Goal: Information Seeking & Learning: Learn about a topic

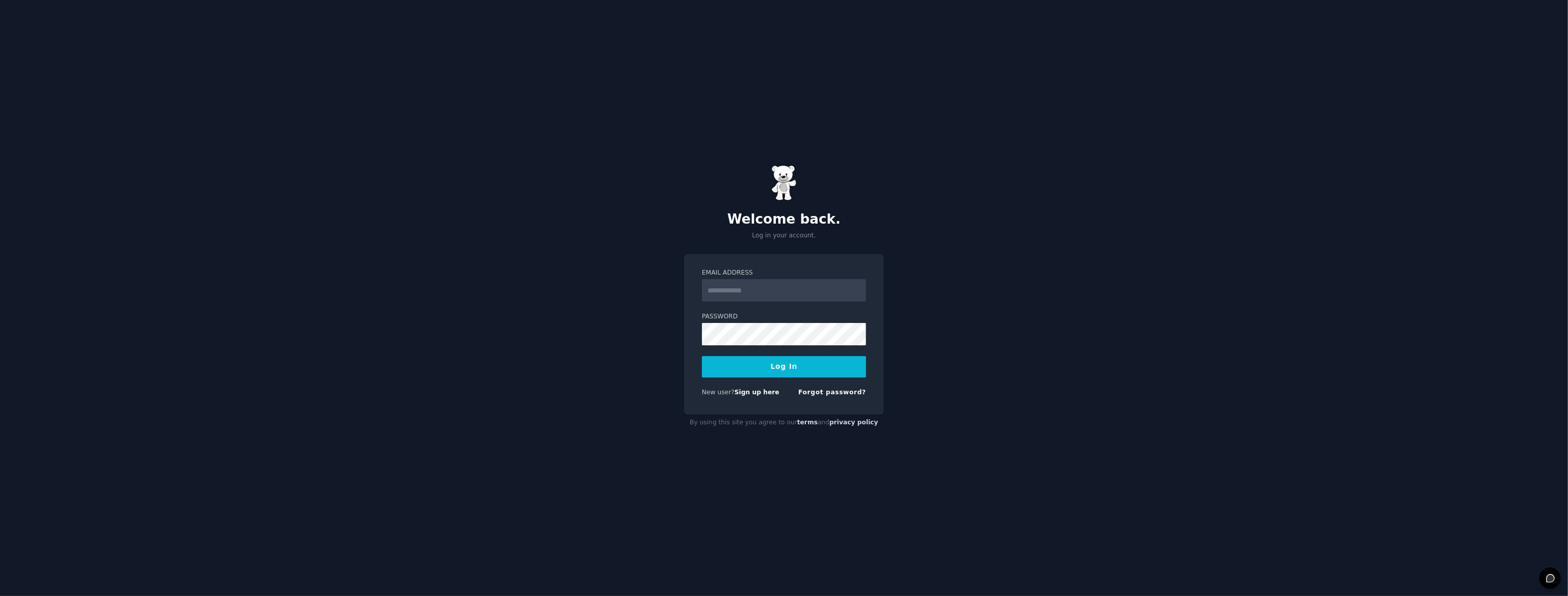
click at [776, 296] on input "Email Address" at bounding box center [784, 290] width 164 height 22
click at [779, 296] on input "Email Address" at bounding box center [784, 290] width 164 height 22
drag, startPoint x: 716, startPoint y: 515, endPoint x: 721, endPoint y: 507, distance: 9.4
click at [716, 514] on div "Welcome back. Log in your account. Email Address Password Log In New user? Sign…" at bounding box center [784, 298] width 1568 height 596
type input "**********"
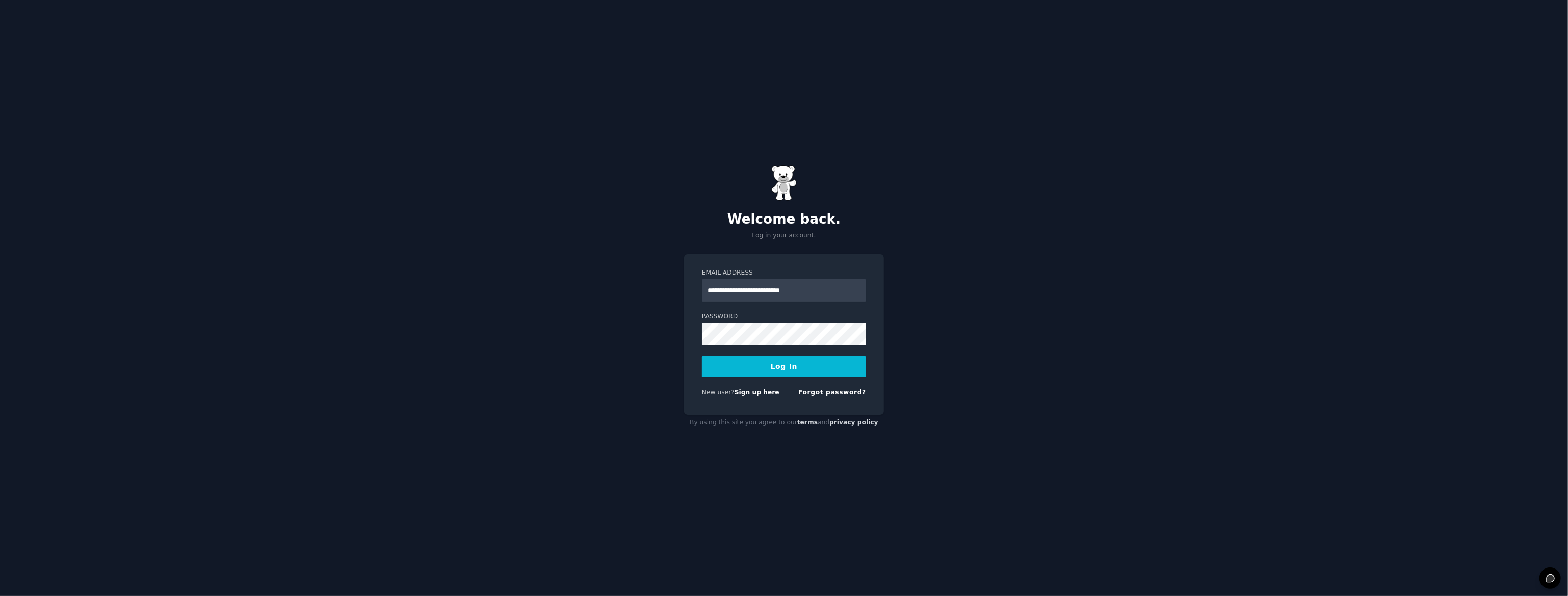
click at [778, 370] on button "Log In" at bounding box center [784, 367] width 164 height 21
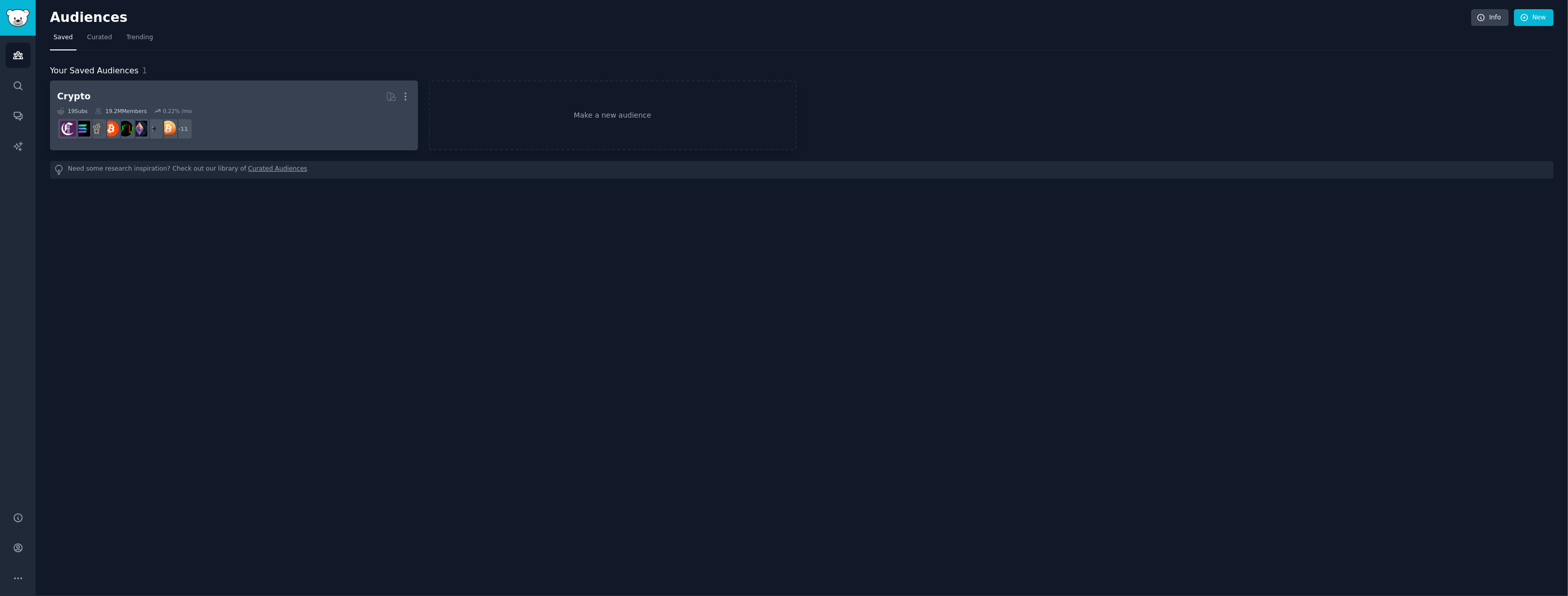
click at [353, 108] on div "19 Sub s 19.2M Members 0.22 % /mo" at bounding box center [234, 111] width 354 height 7
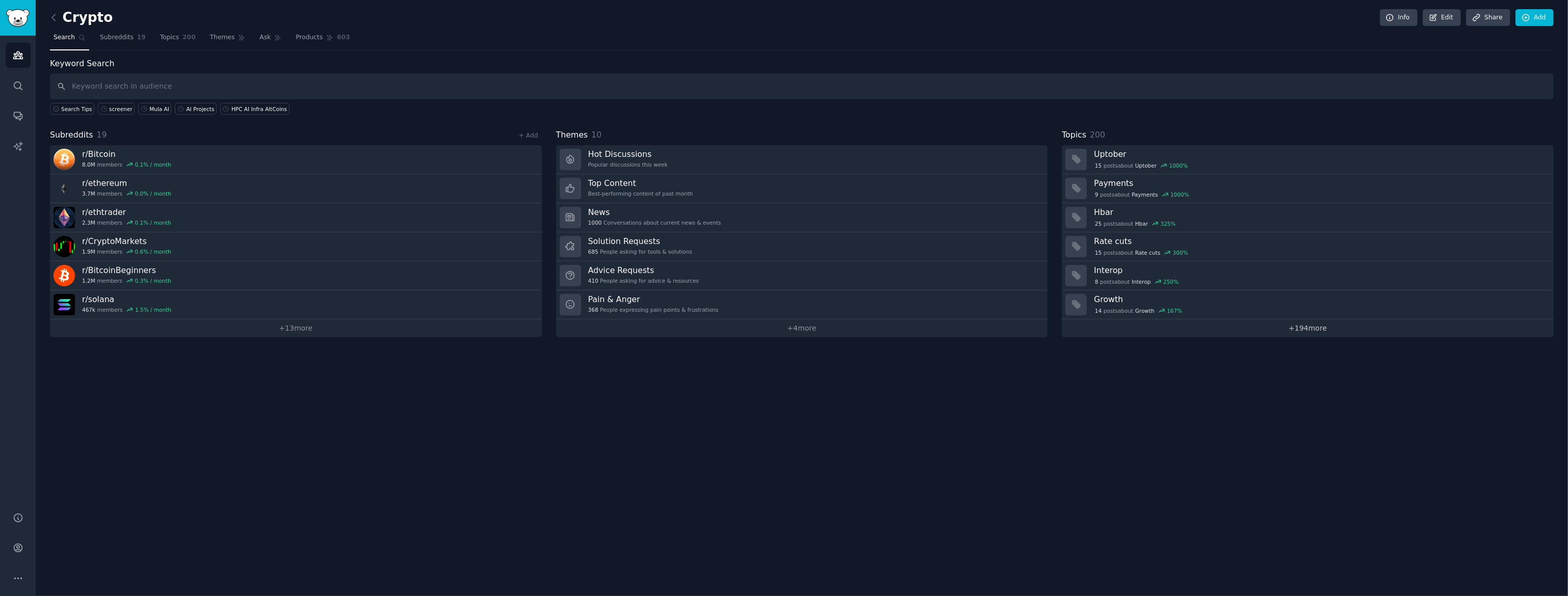
click at [1302, 329] on link "+ 194 more" at bounding box center [1308, 328] width 492 height 18
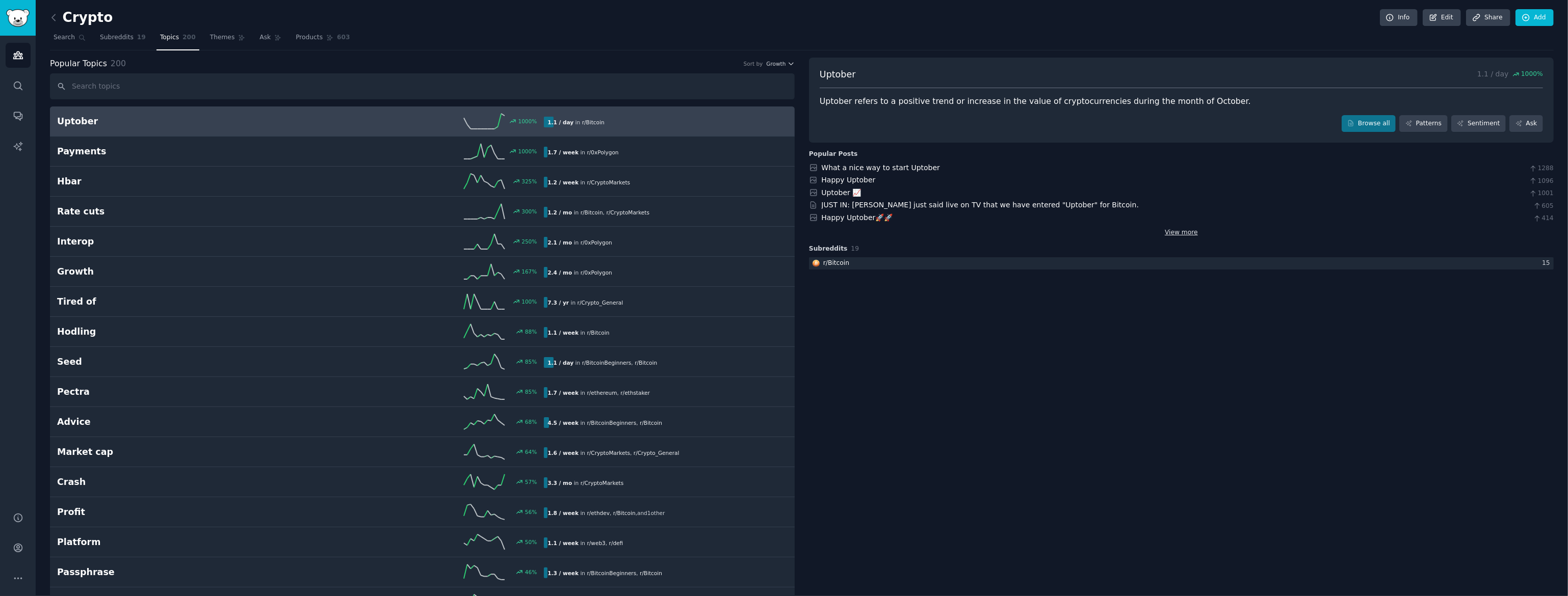
click at [1193, 234] on link "View more" at bounding box center [1181, 233] width 33 height 9
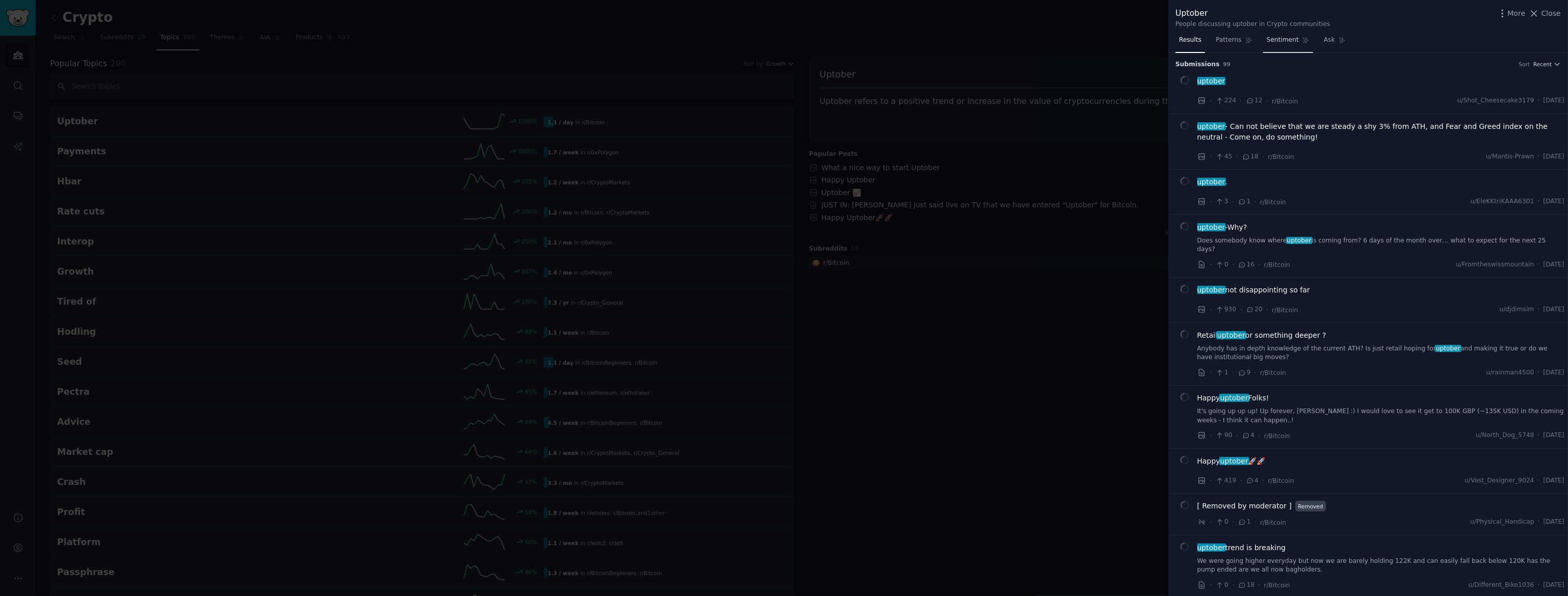
click at [1278, 40] on span "Sentiment" at bounding box center [1283, 40] width 32 height 9
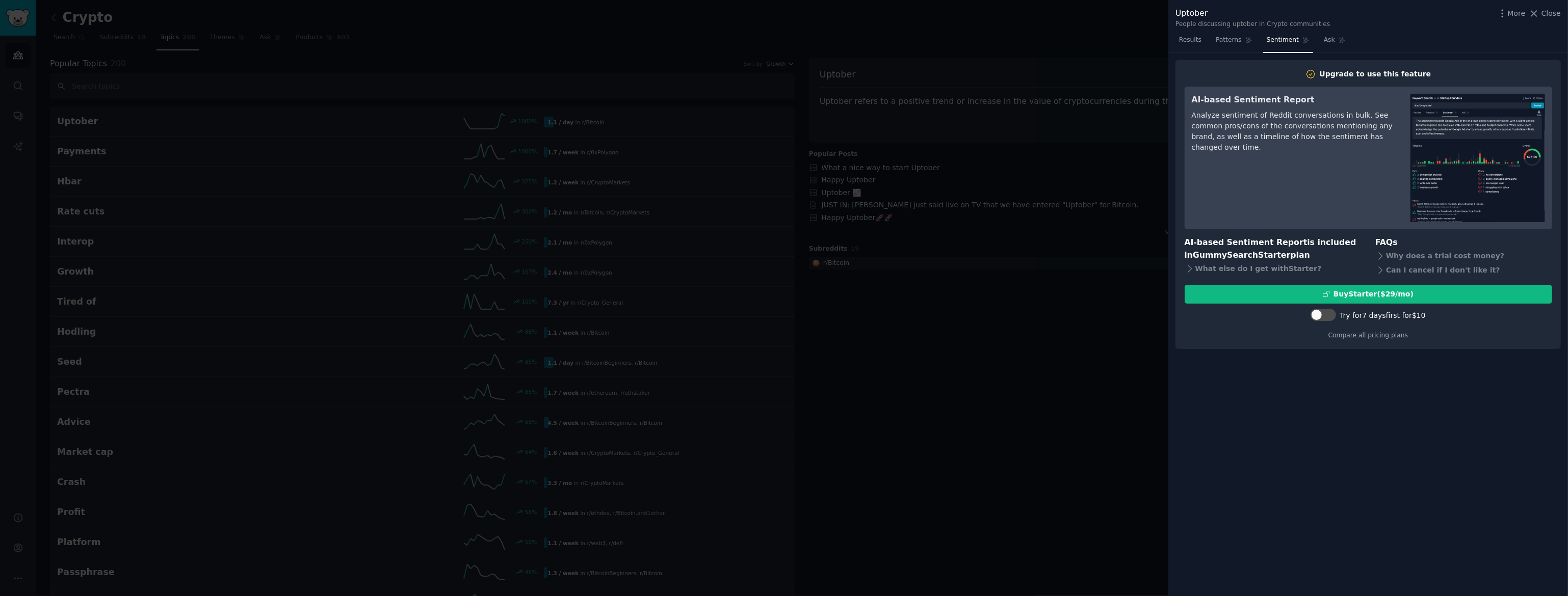
click at [1051, 303] on div at bounding box center [784, 298] width 1568 height 596
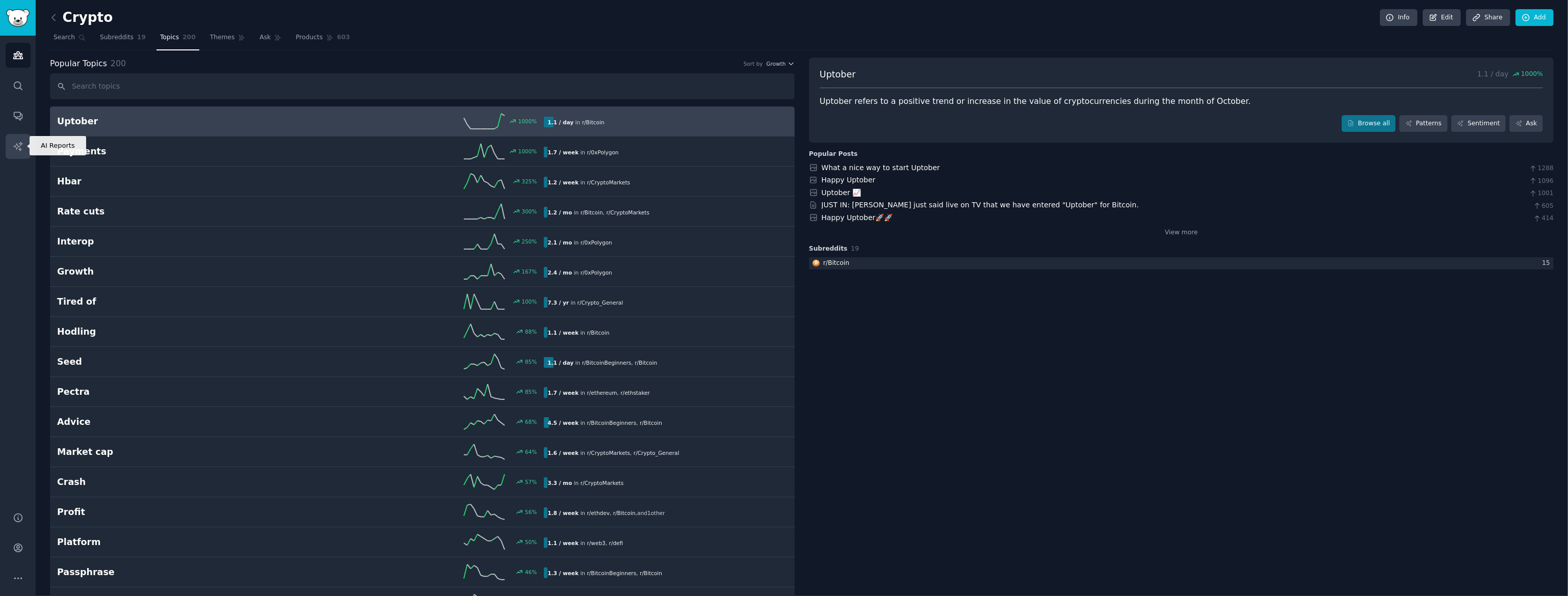
click at [18, 146] on icon "Sidebar" at bounding box center [17, 146] width 9 height 9
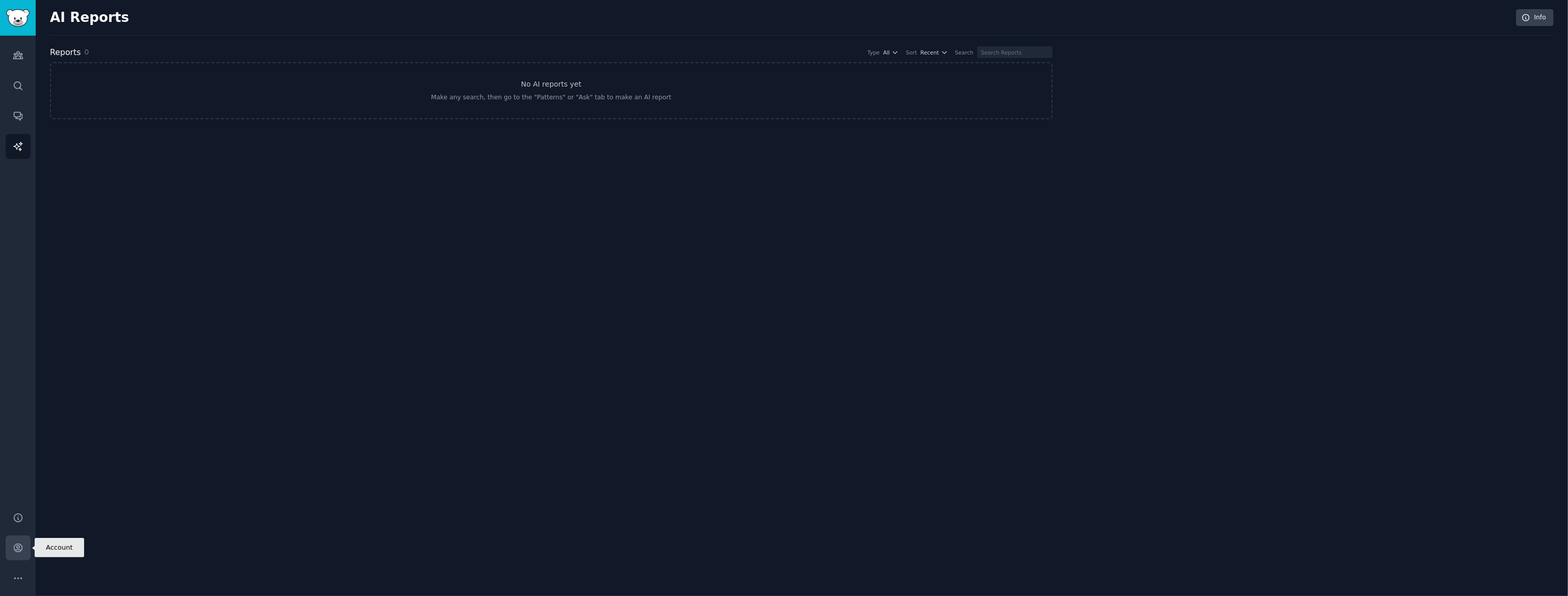
click at [18, 551] on icon "Sidebar" at bounding box center [17, 547] width 11 height 11
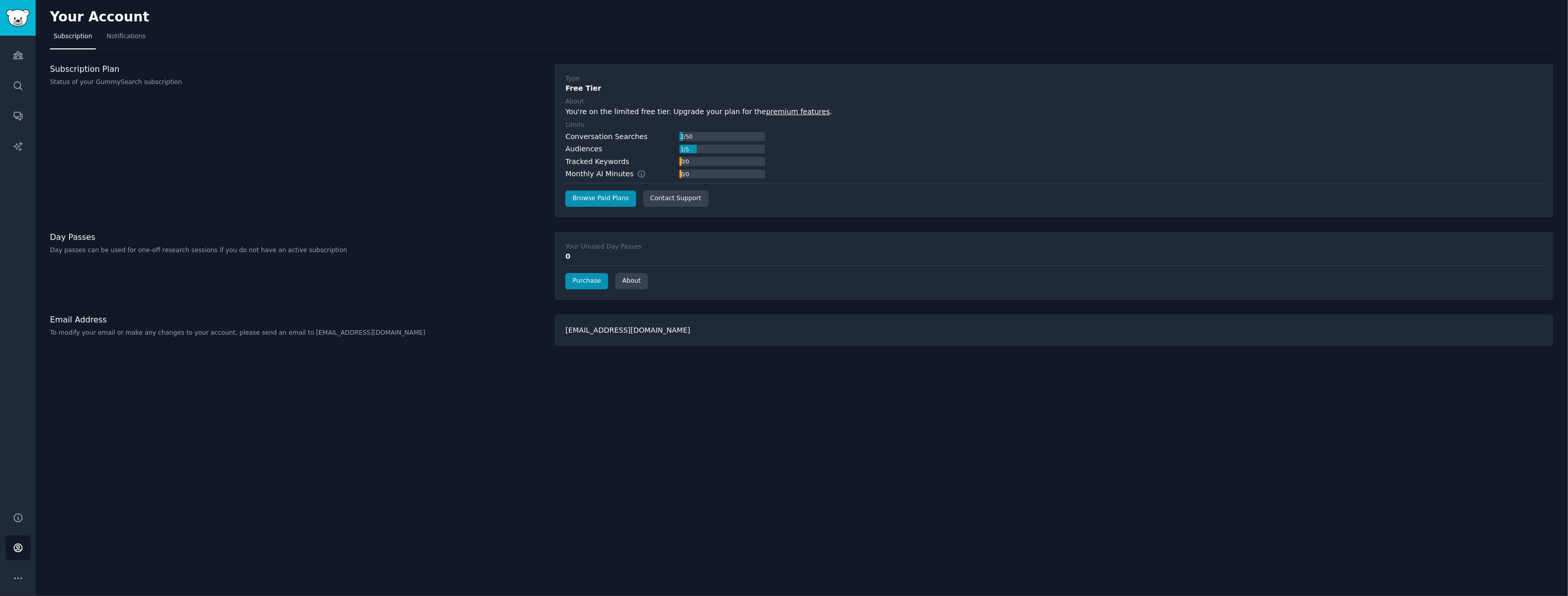
click at [138, 78] on p "Status of your GummySearch subscription" at bounding box center [297, 82] width 494 height 9
click at [604, 202] on link "Browse Paid Plans" at bounding box center [600, 199] width 70 height 16
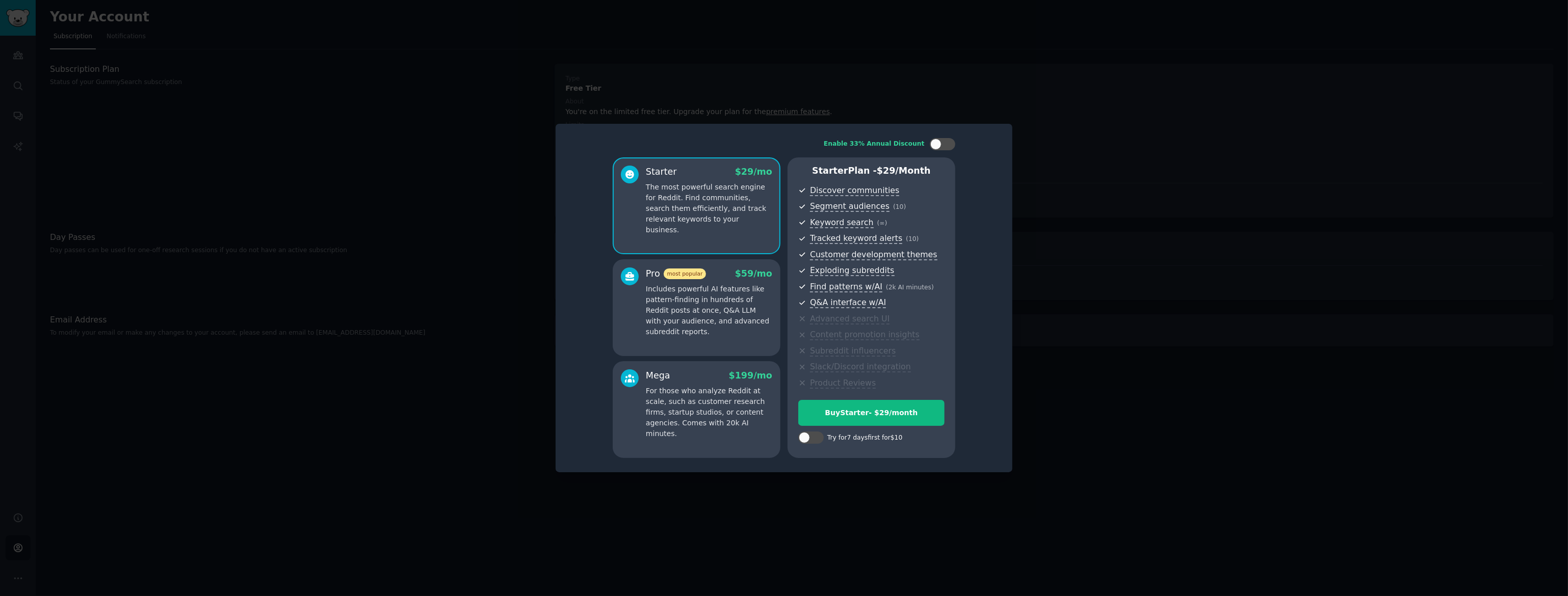
click at [386, 315] on div at bounding box center [784, 298] width 1568 height 596
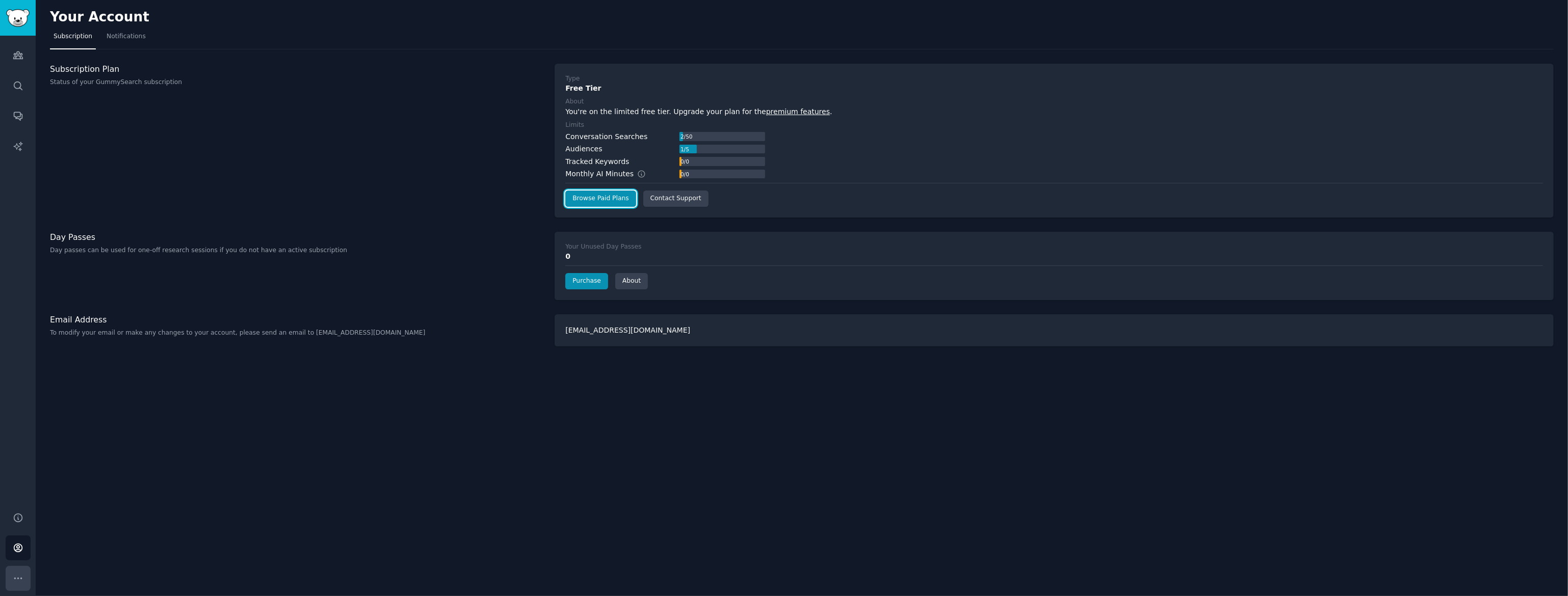
click at [17, 584] on button "More" at bounding box center [18, 579] width 25 height 25
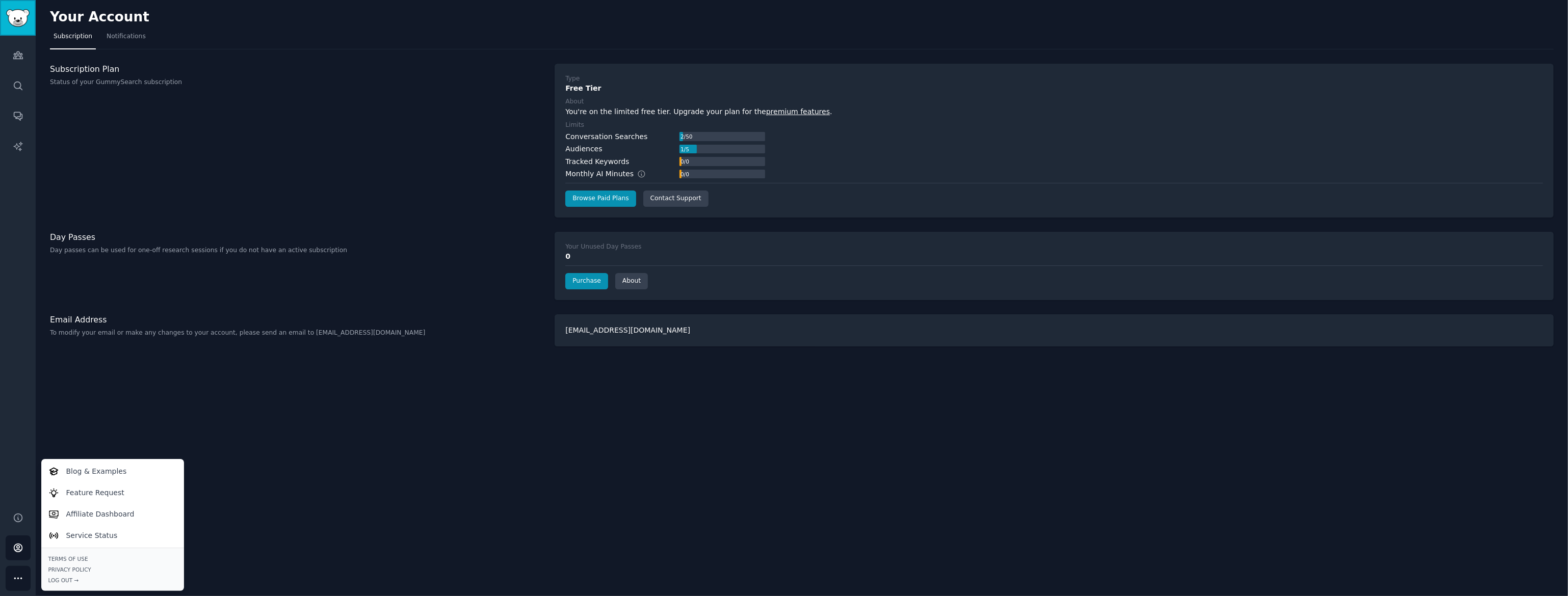
click at [21, 21] on img "Sidebar" at bounding box center [18, 18] width 24 height 18
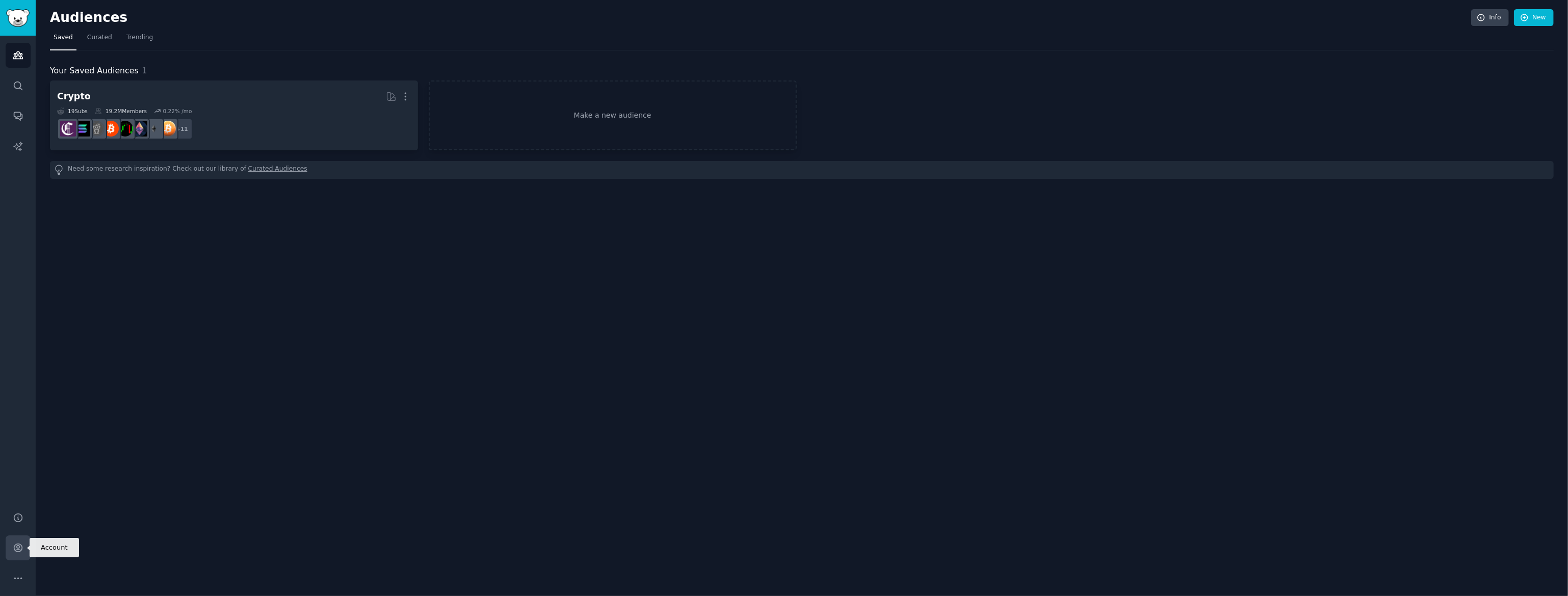
click at [19, 549] on icon "Sidebar" at bounding box center [17, 547] width 11 height 11
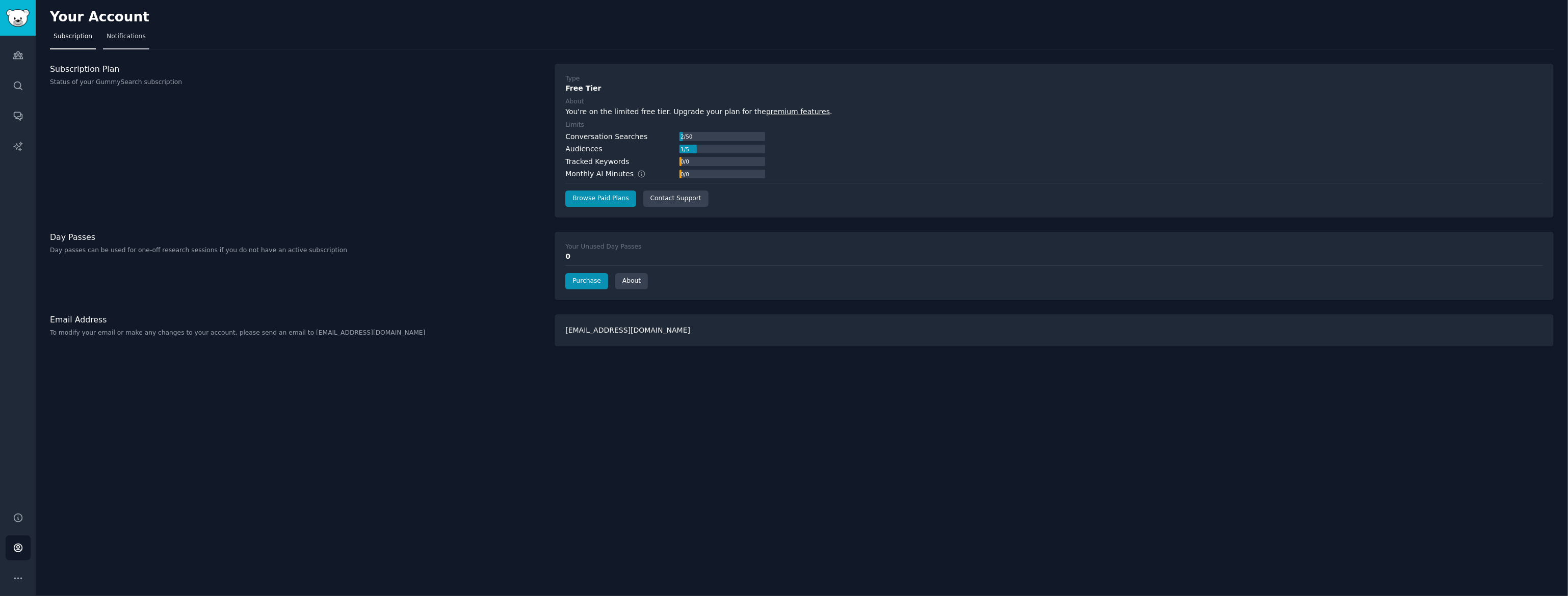
click at [120, 31] on link "Notifications" at bounding box center [126, 39] width 46 height 21
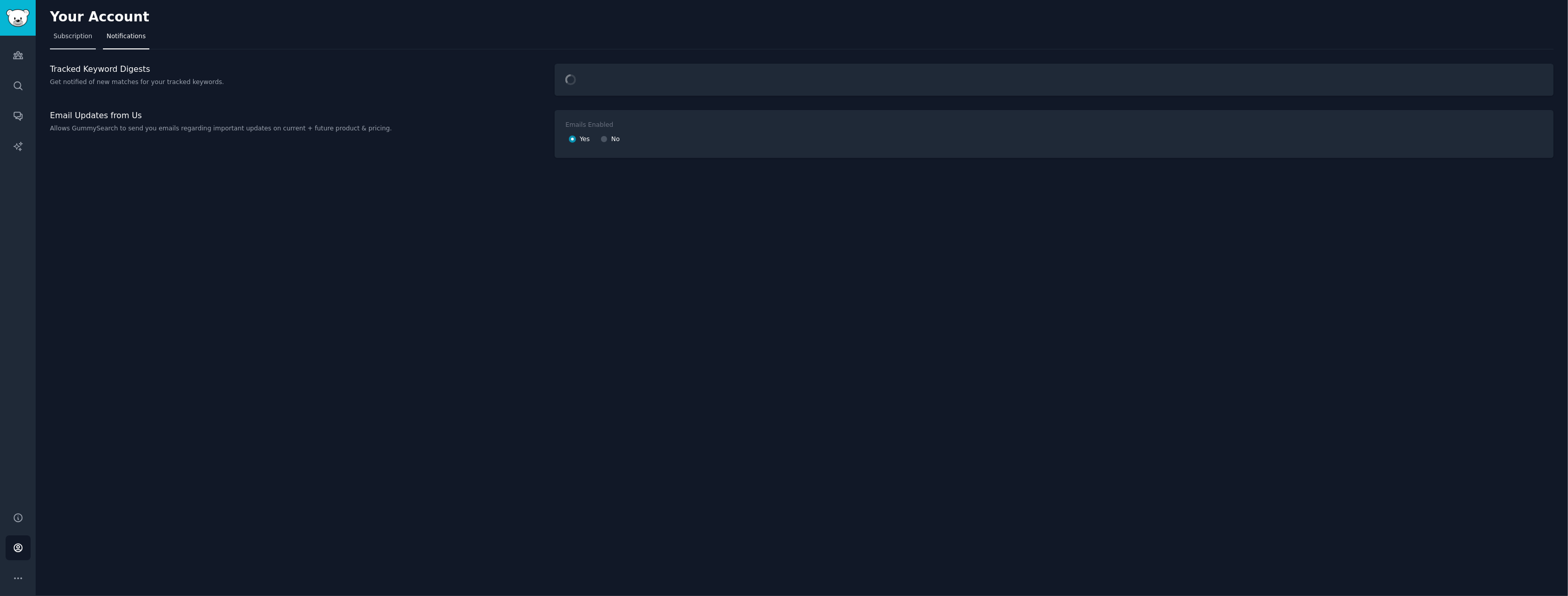
click at [71, 35] on span "Subscription" at bounding box center [73, 37] width 39 height 9
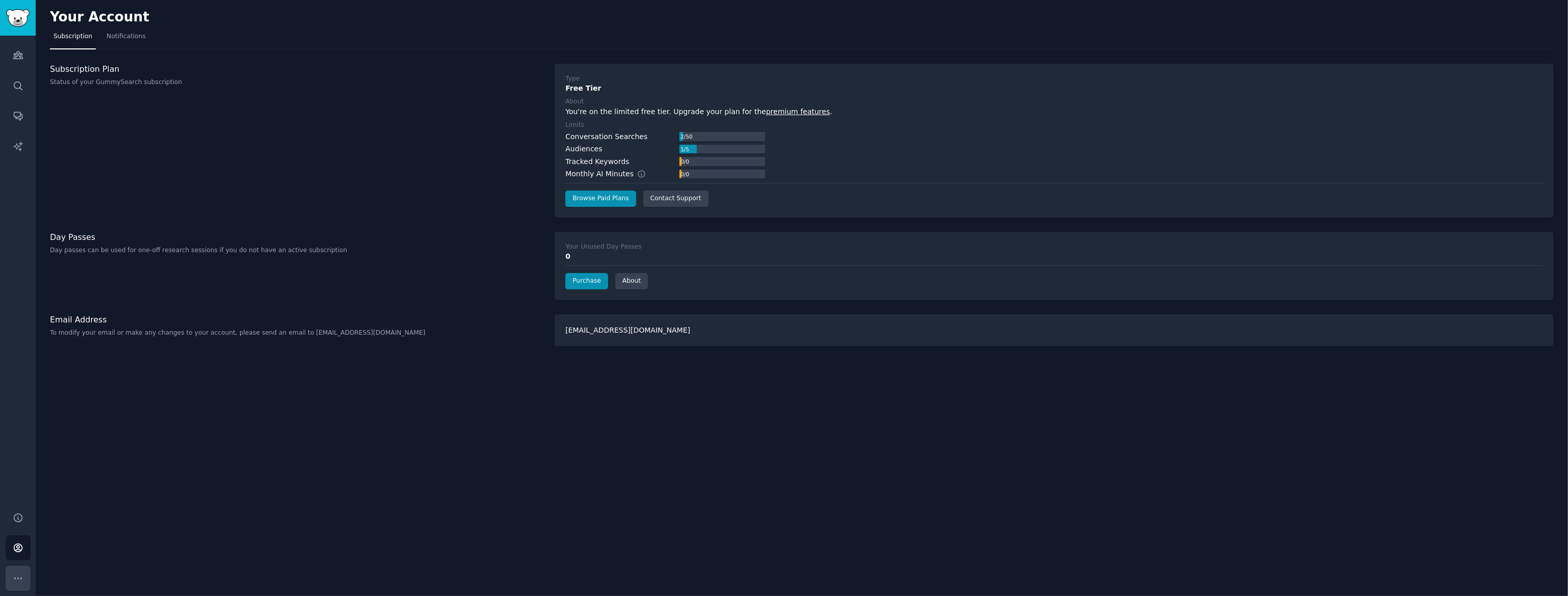
click at [18, 579] on icon "Sidebar" at bounding box center [17, 579] width 11 height 11
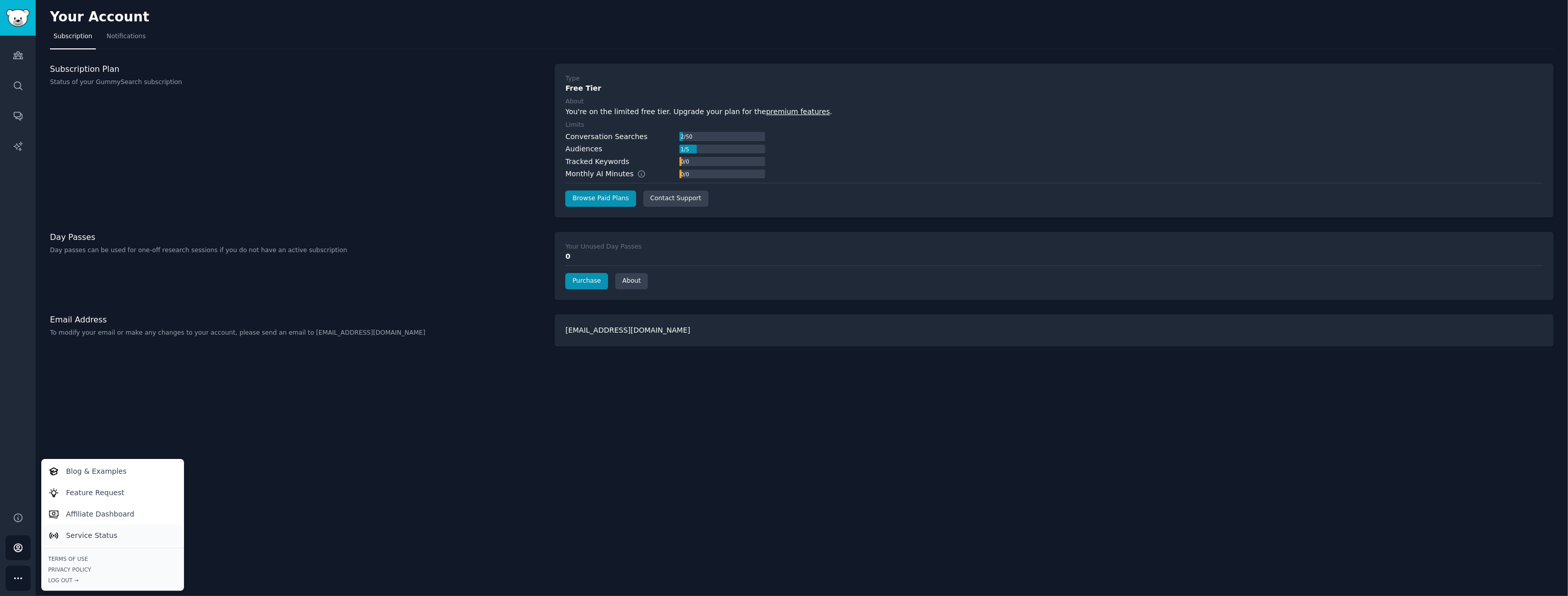
click at [88, 536] on p "Service Status" at bounding box center [92, 536] width 52 height 11
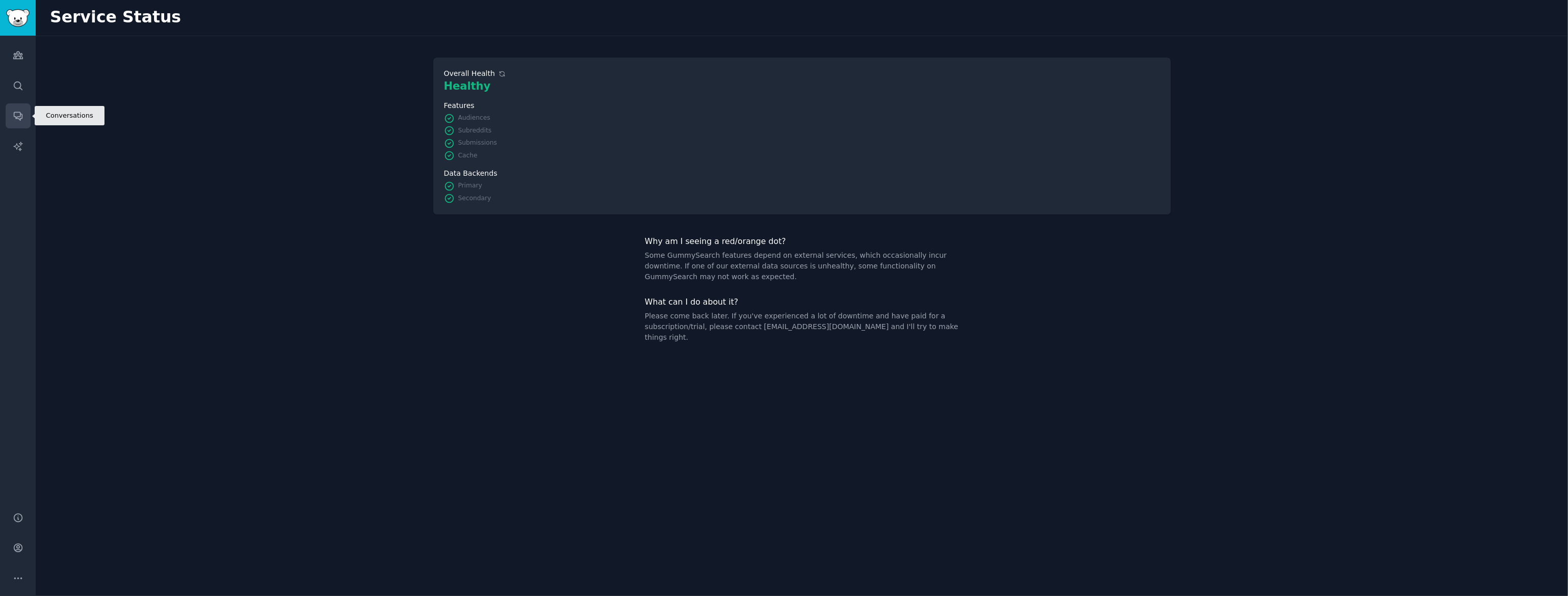
click at [20, 116] on icon "Sidebar" at bounding box center [17, 116] width 8 height 8
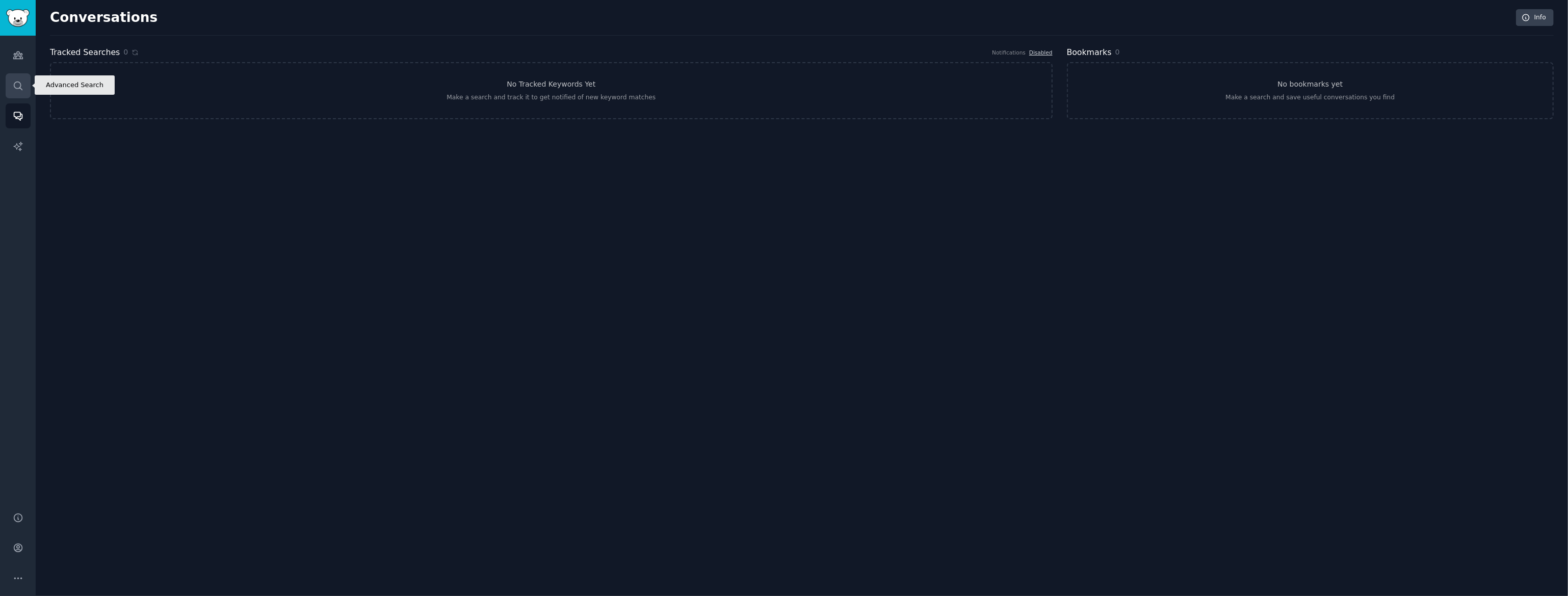
click at [21, 80] on link "Search" at bounding box center [18, 86] width 25 height 25
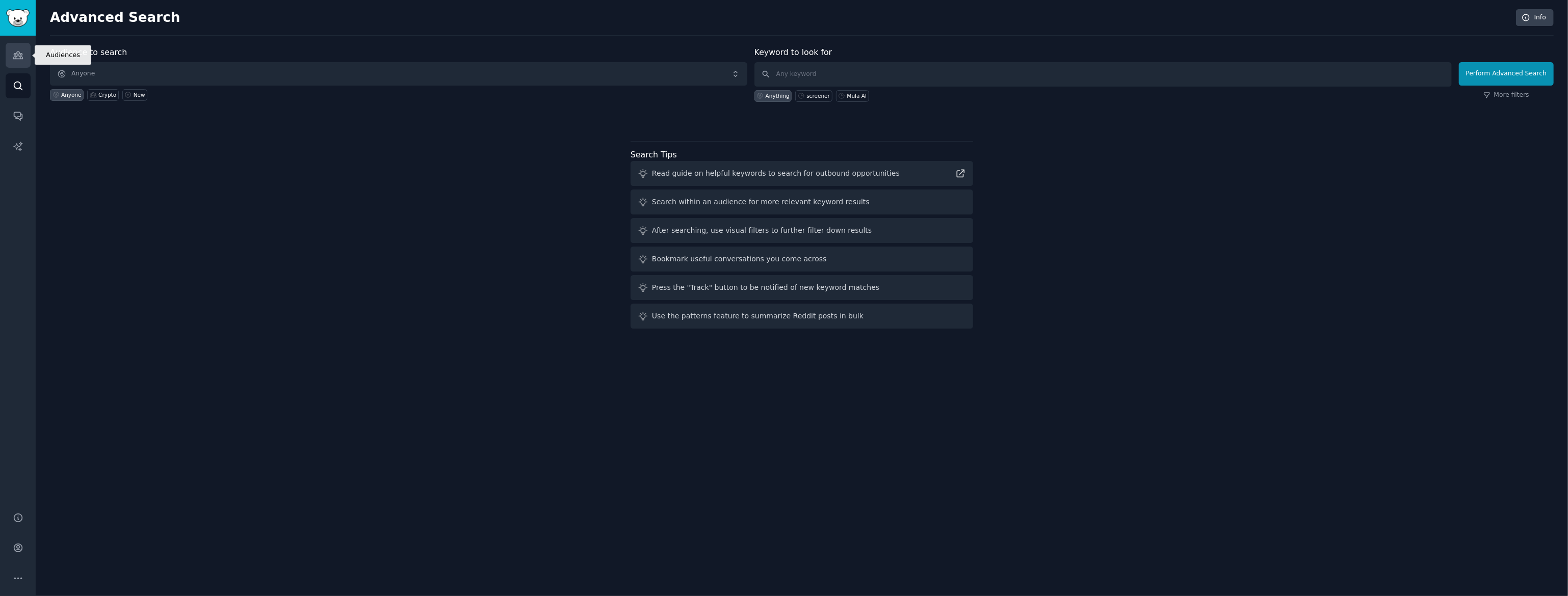
click at [21, 52] on icon "Sidebar" at bounding box center [17, 55] width 11 height 11
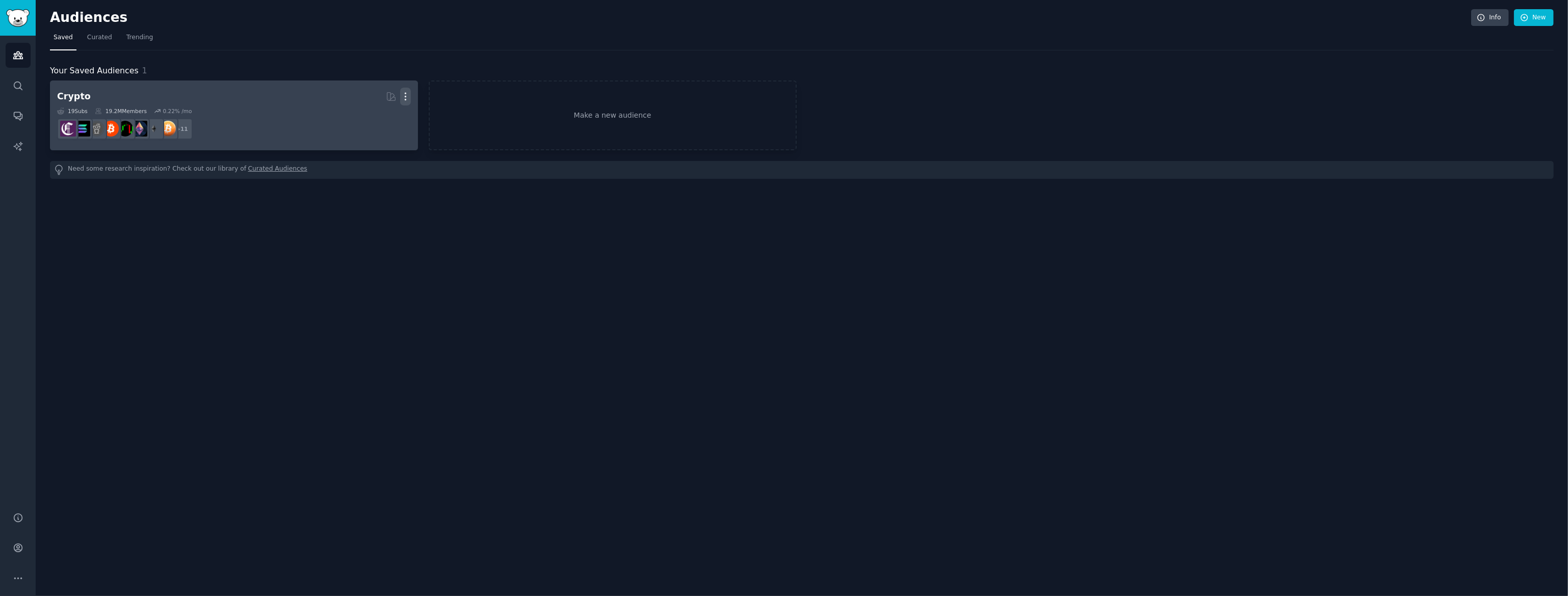
click at [402, 97] on icon "button" at bounding box center [405, 96] width 11 height 11
click at [374, 97] on p "View" at bounding box center [374, 100] width 17 height 11
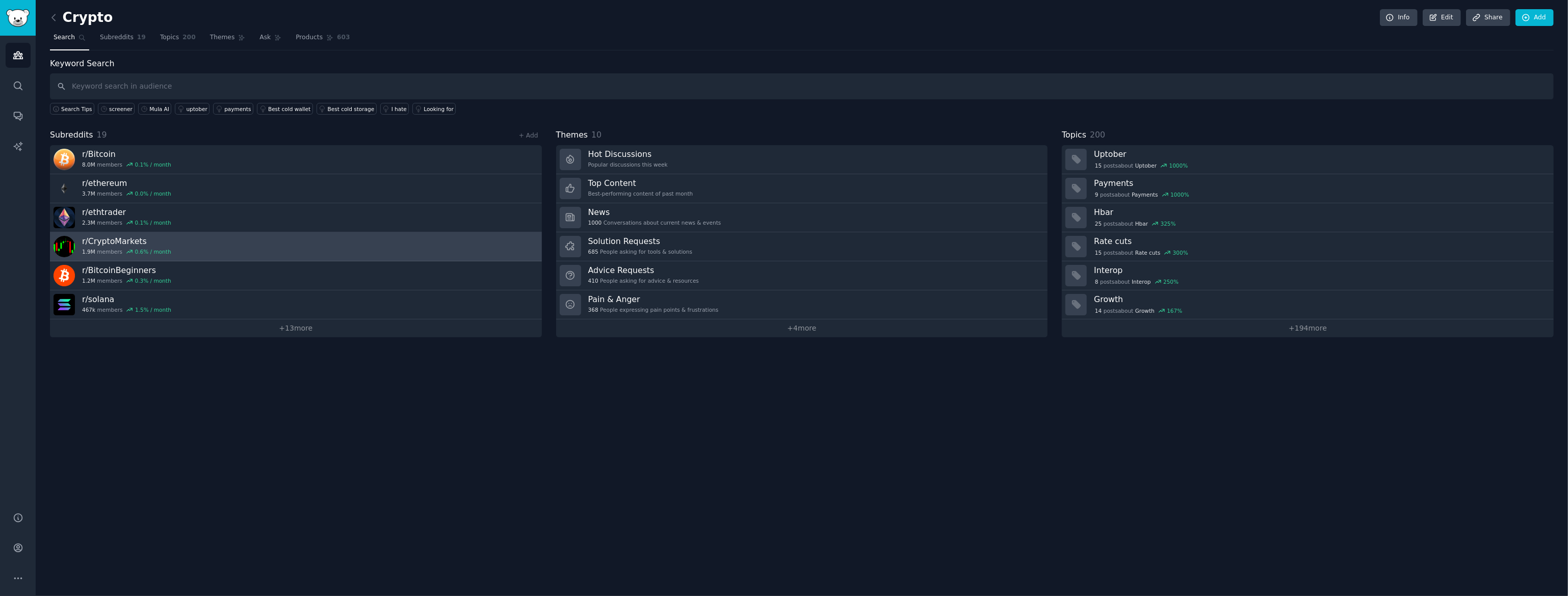
click at [267, 252] on link "r/ CryptoMarkets 1.9M members 0.6 % / month" at bounding box center [296, 247] width 492 height 29
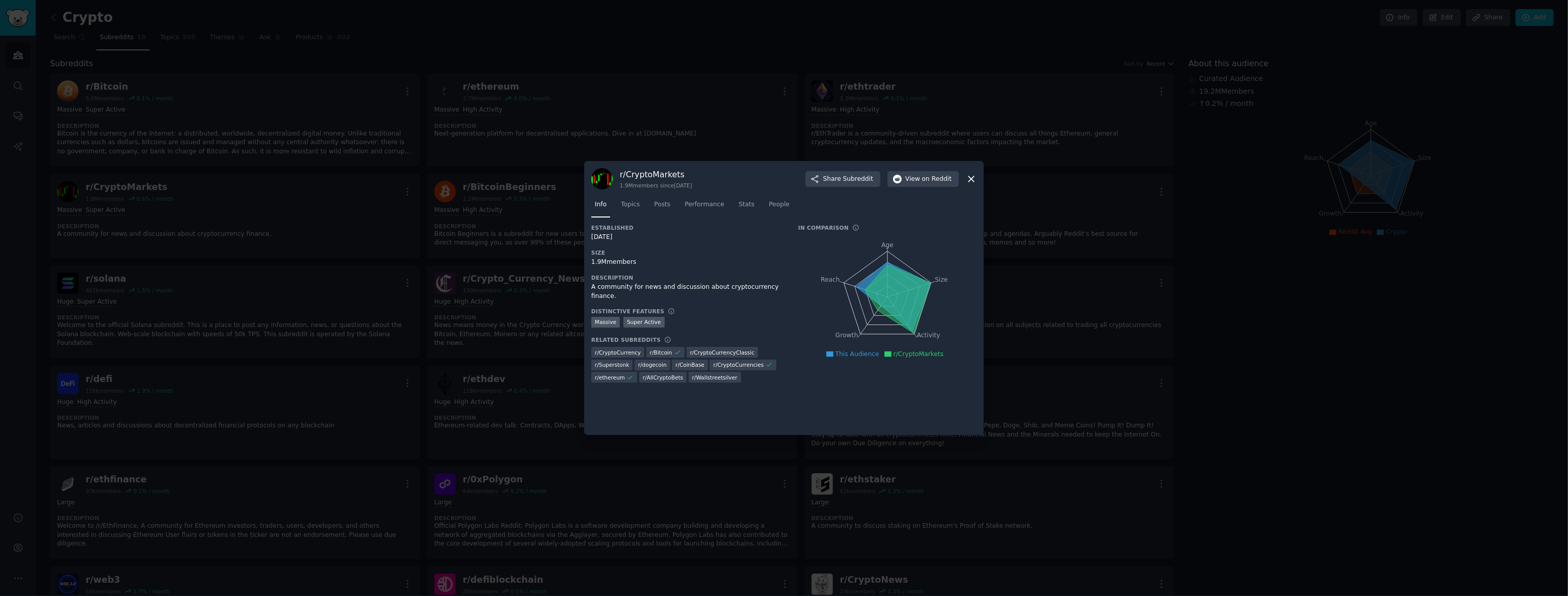
click at [968, 181] on icon at bounding box center [971, 179] width 11 height 11
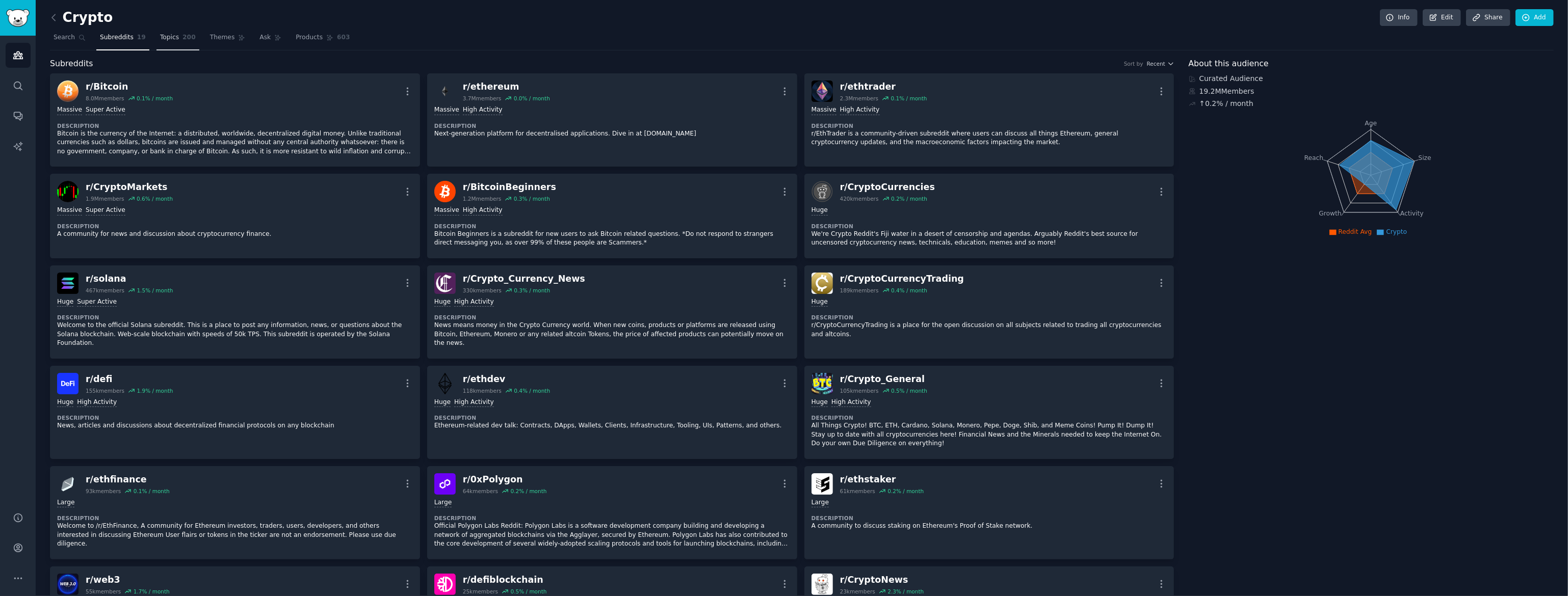
click at [161, 40] on span "Topics" at bounding box center [169, 37] width 19 height 9
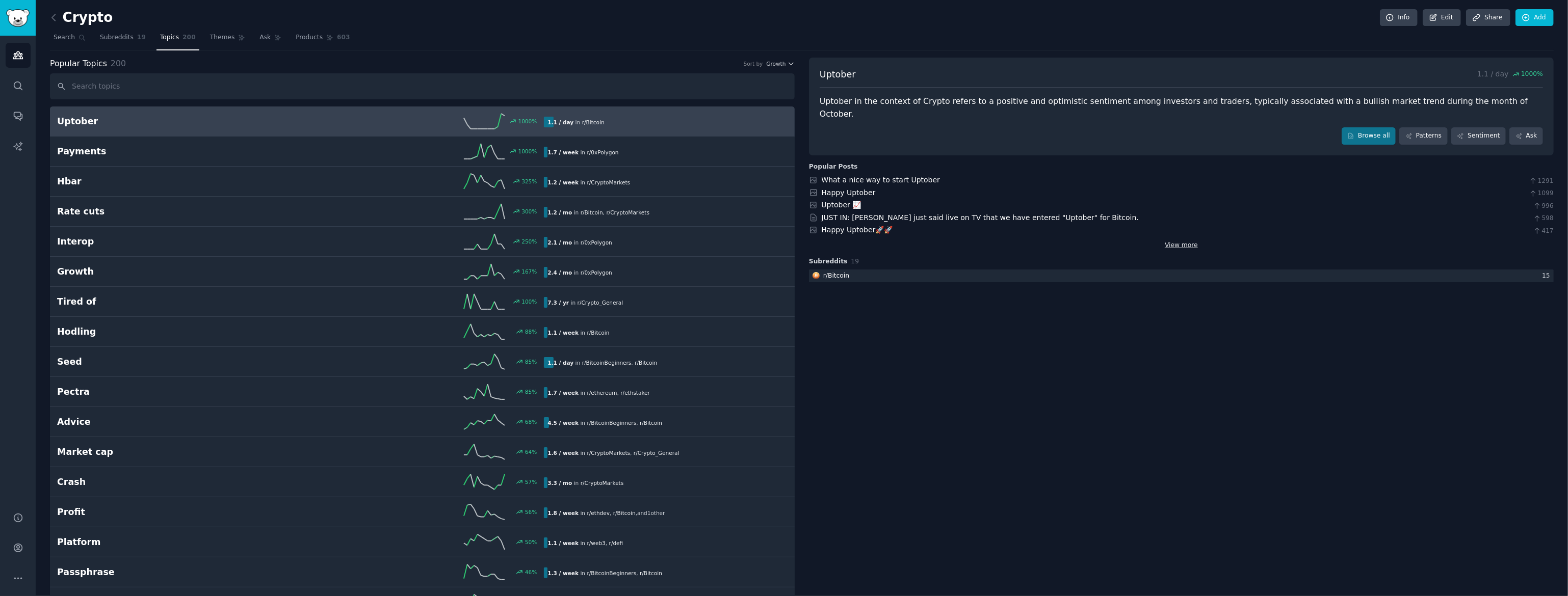
click at [1187, 241] on link "View more" at bounding box center [1181, 245] width 33 height 9
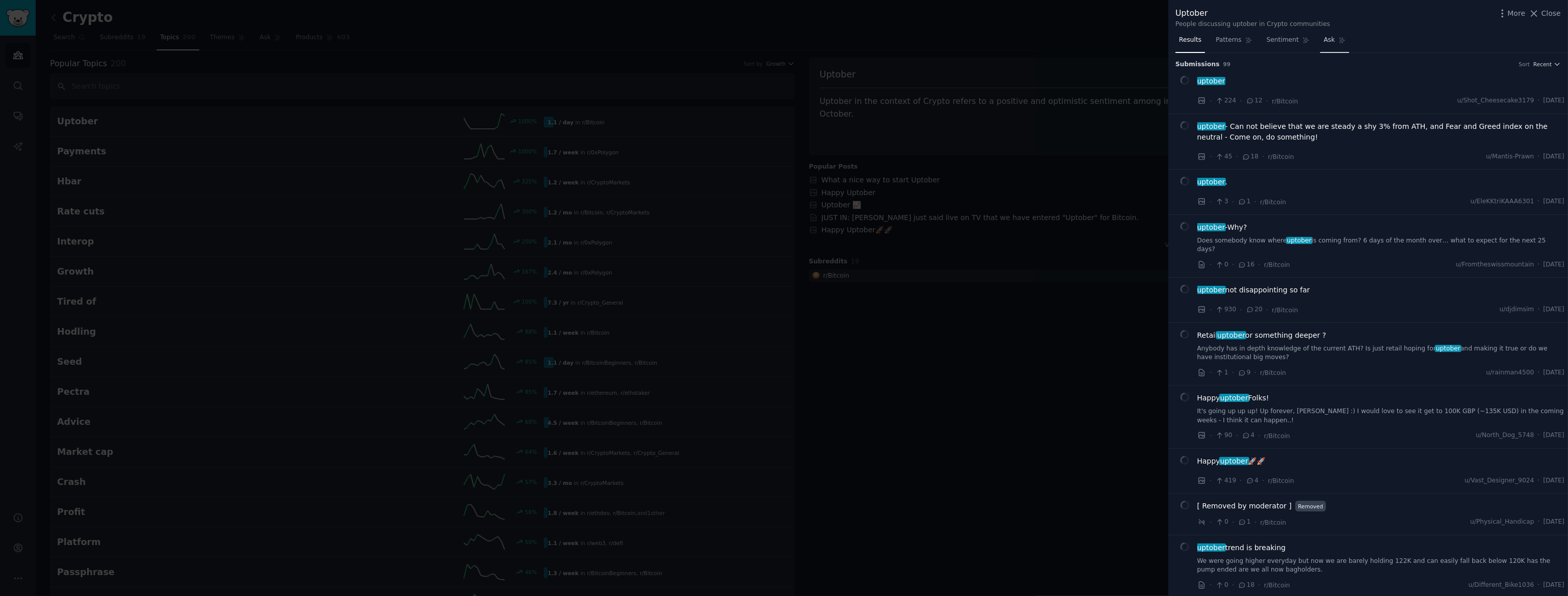
click at [1326, 38] on span "Ask" at bounding box center [1329, 40] width 11 height 9
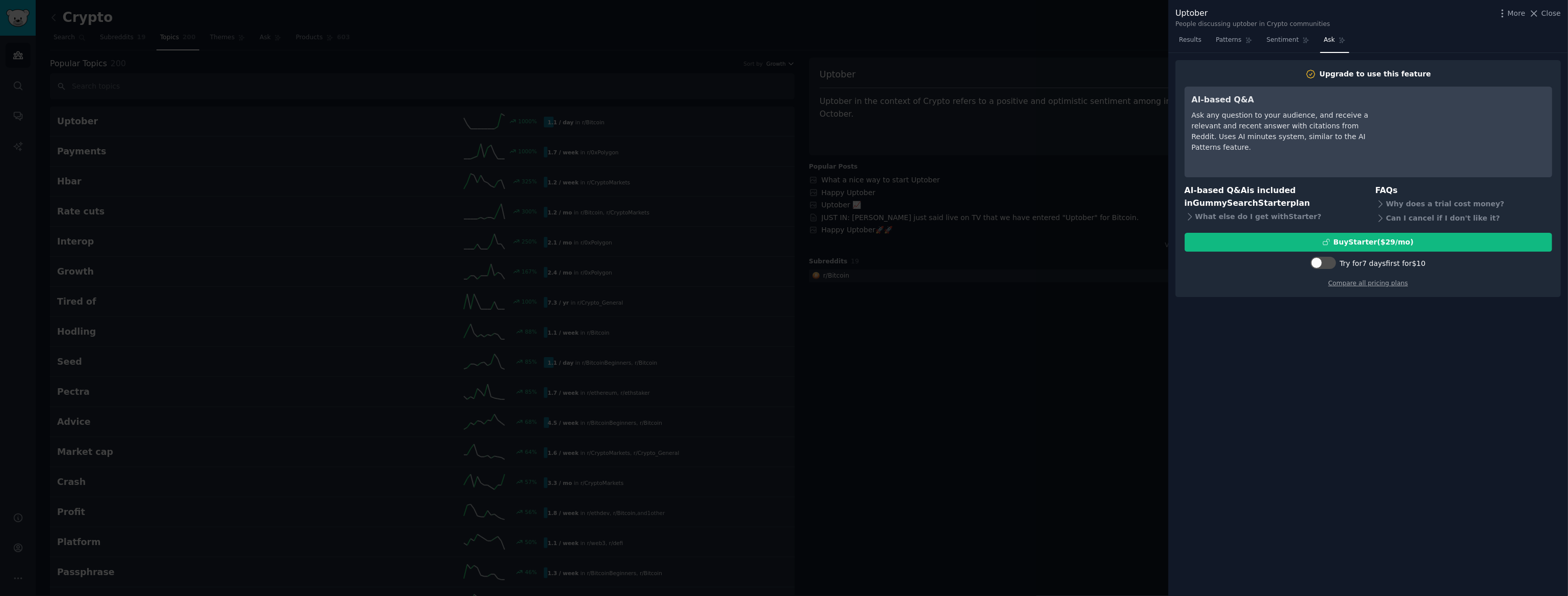
click at [1313, 150] on div "AI-based Q&A Ask any question to your audience, and receive a relevant and rece…" at bounding box center [1285, 132] width 186 height 77
click at [1503, 17] on icon "button" at bounding box center [1502, 13] width 11 height 11
click at [1365, 392] on div "Upgrade to use this feature AI-based Q&A Ask any question to your audience, and…" at bounding box center [1367, 324] width 399 height 544
click at [1275, 37] on span "Sentiment" at bounding box center [1283, 40] width 32 height 9
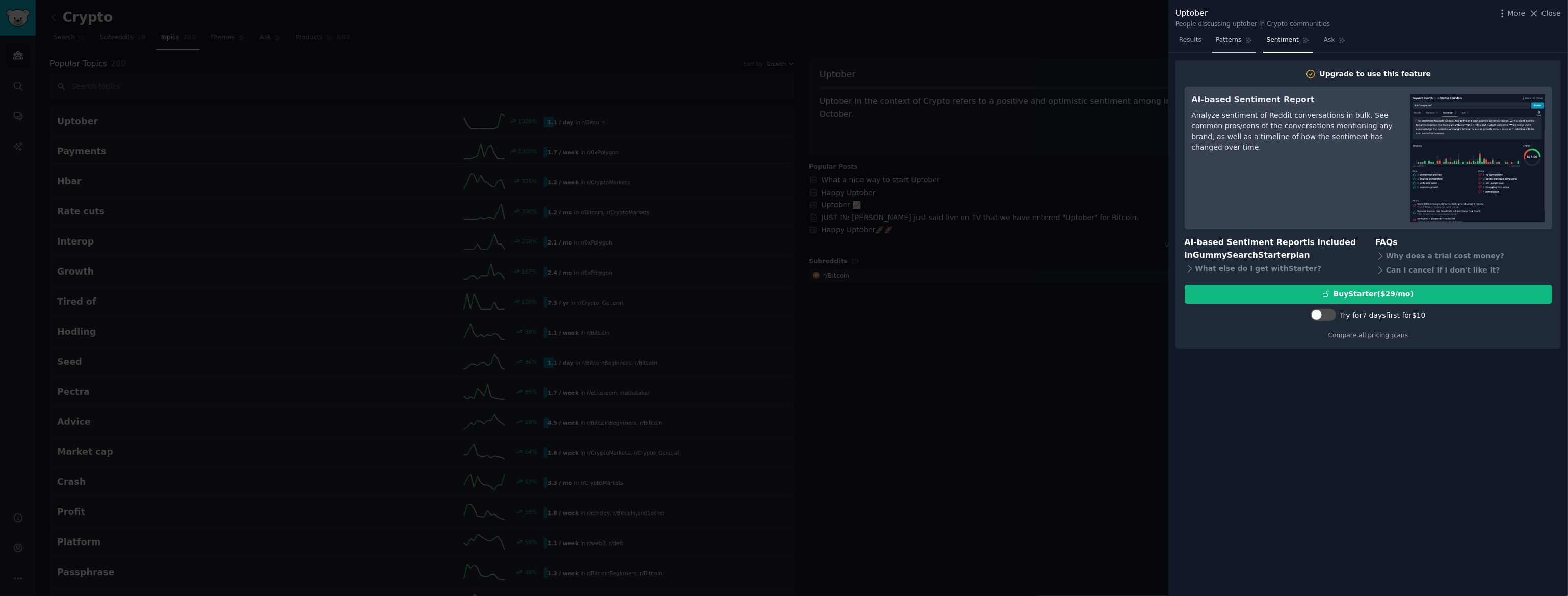
click at [1248, 39] on icon at bounding box center [1248, 40] width 7 height 7
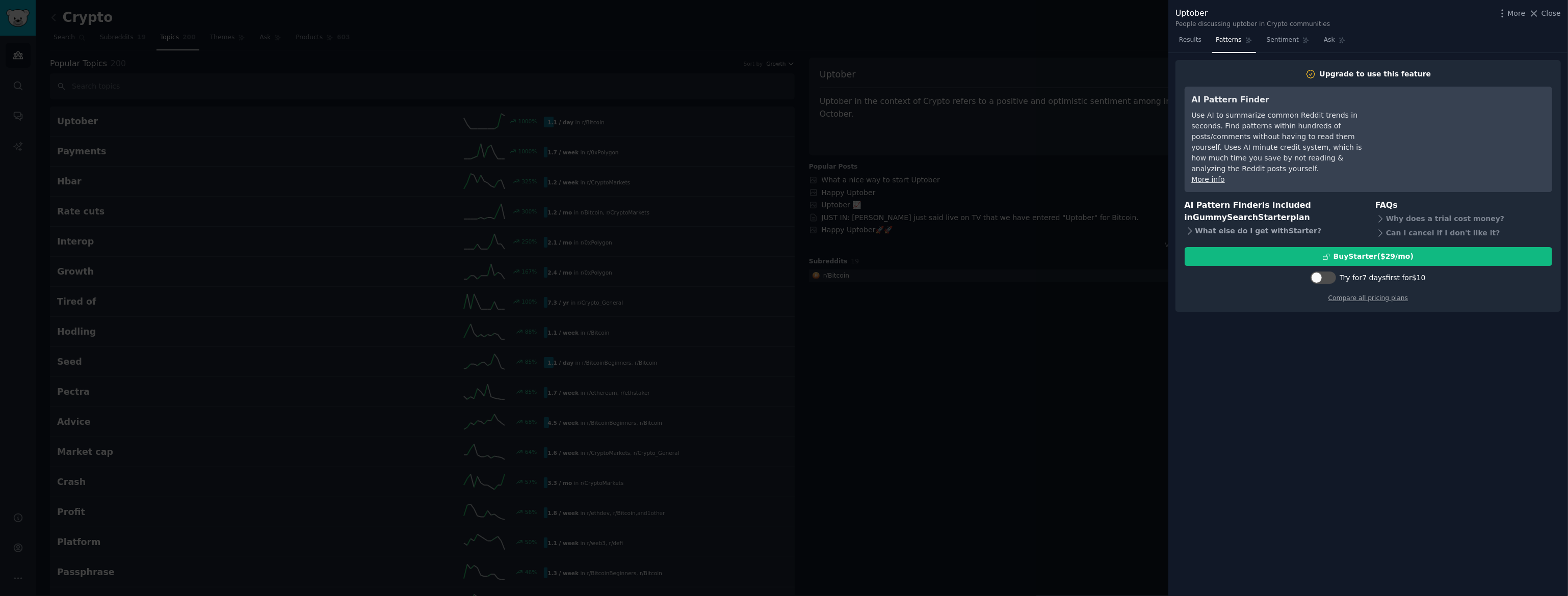
click at [1185, 225] on icon at bounding box center [1190, 230] width 11 height 11
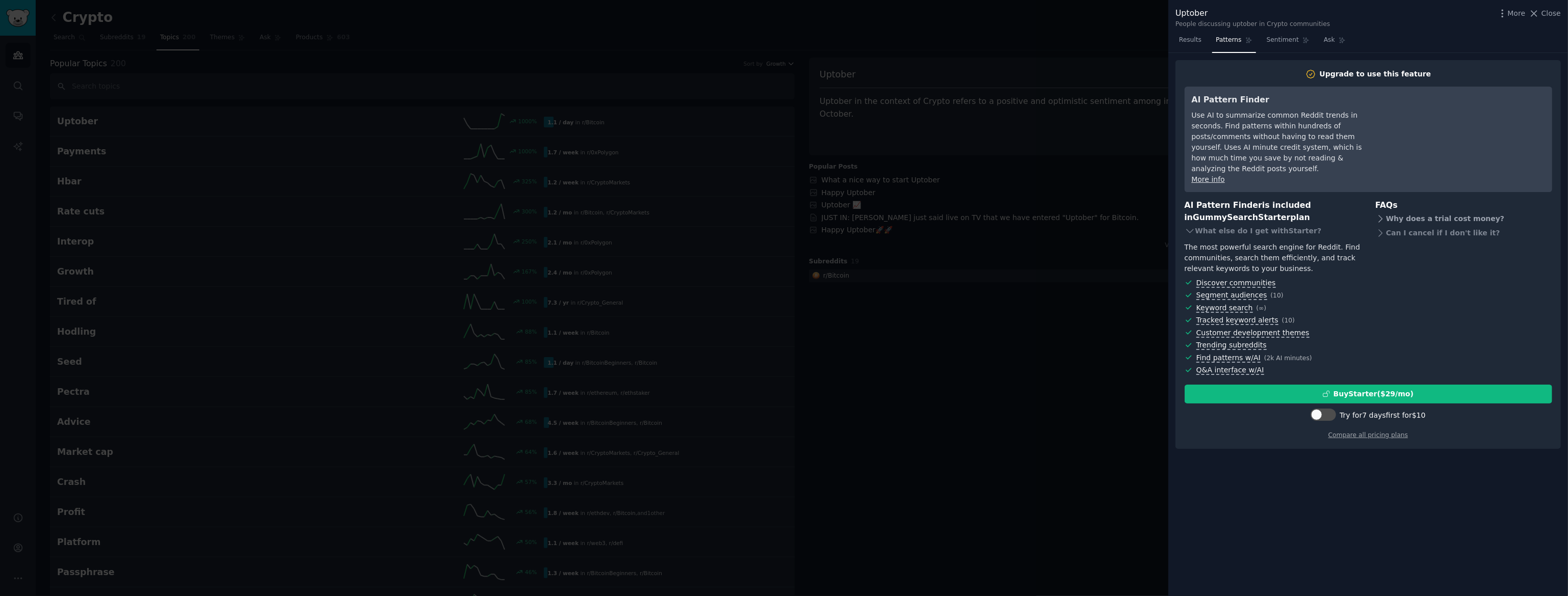
click at [1379, 214] on icon at bounding box center [1380, 219] width 11 height 11
click at [1379, 245] on icon at bounding box center [1380, 250] width 11 height 11
click at [1192, 42] on span "Results" at bounding box center [1190, 40] width 22 height 9
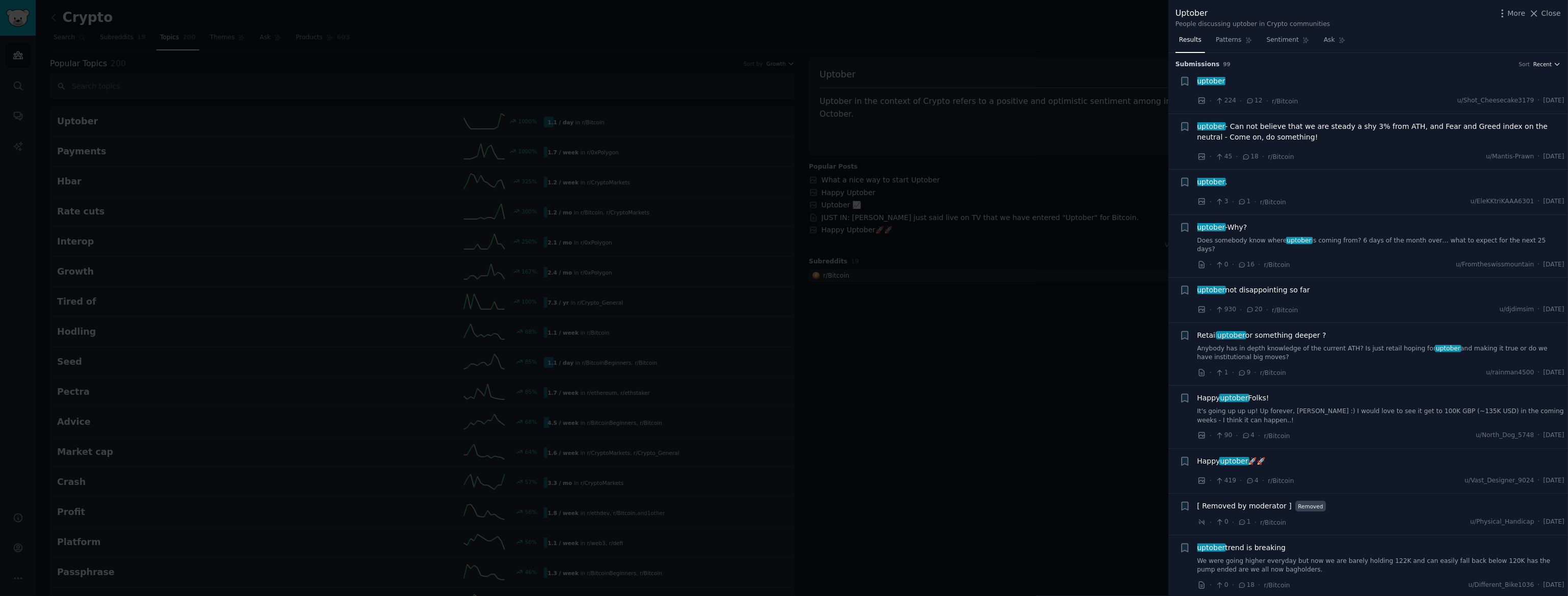
click at [1555, 65] on icon "button" at bounding box center [1557, 64] width 4 height 2
click at [465, 30] on div at bounding box center [784, 298] width 1568 height 596
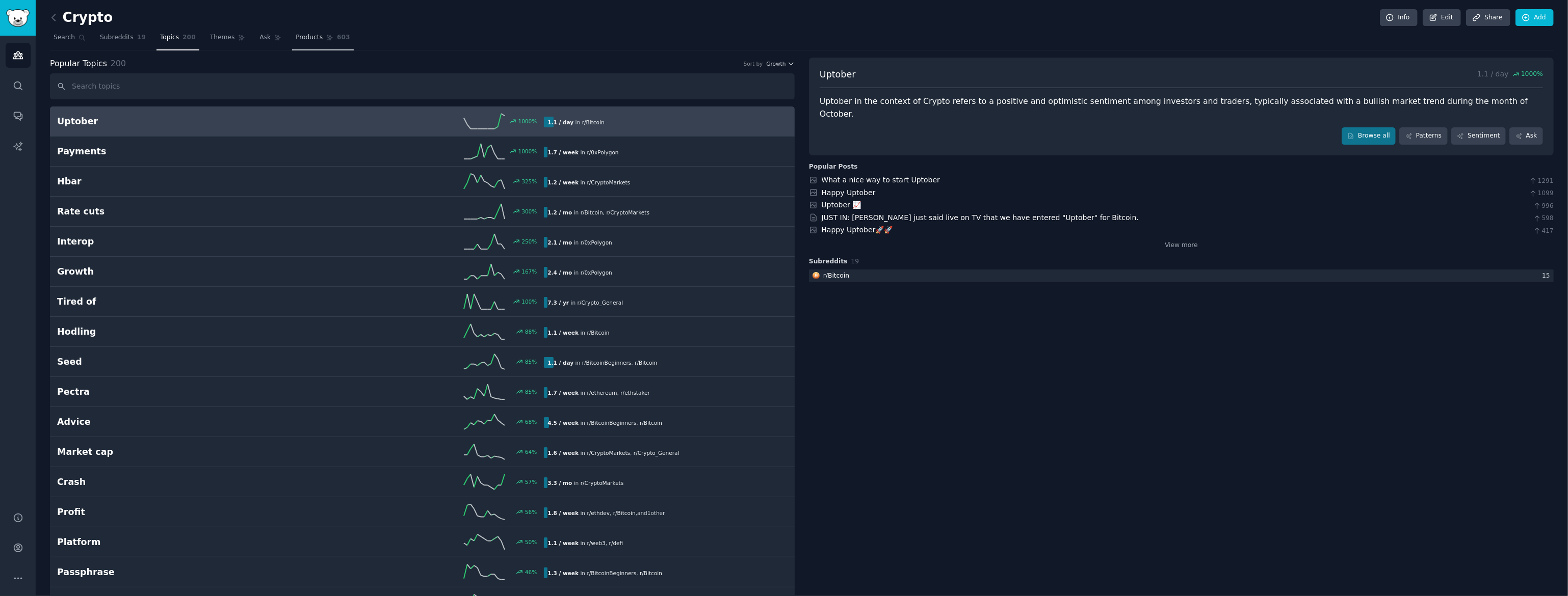
click at [308, 37] on link "Products 603" at bounding box center [323, 40] width 61 height 21
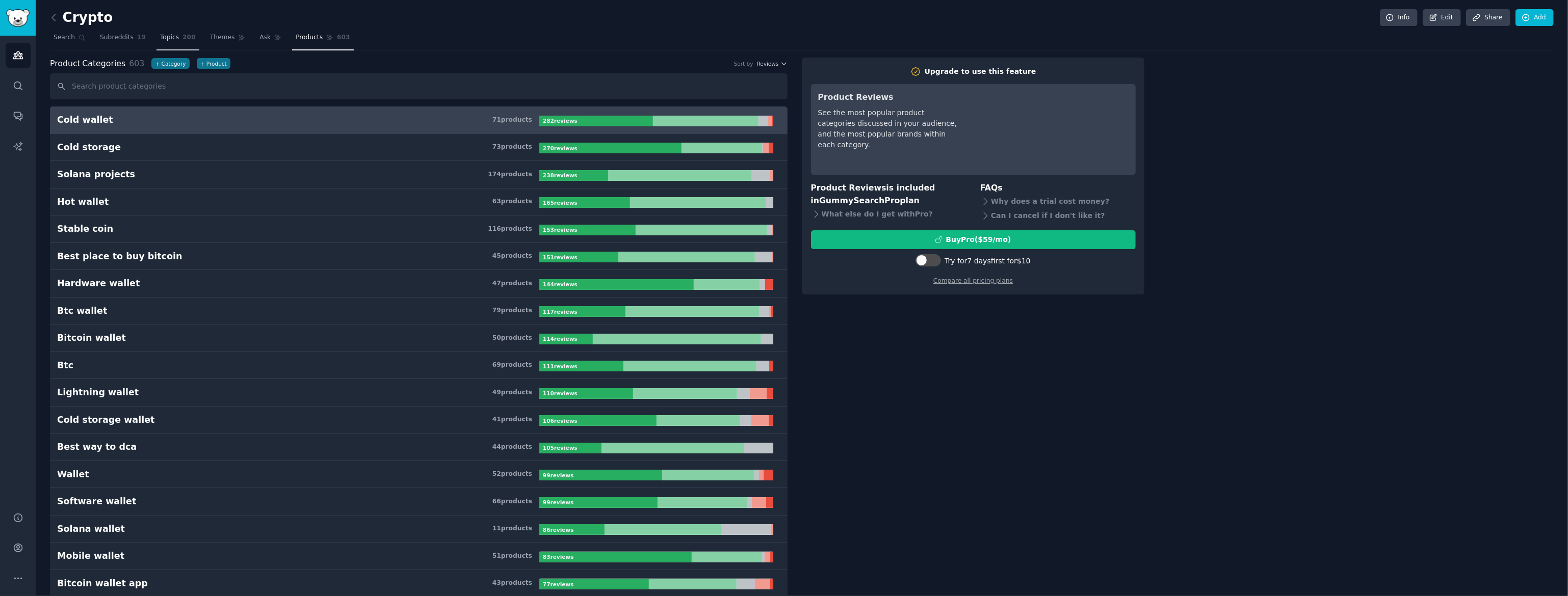
click at [189, 38] on link "Topics 200" at bounding box center [178, 40] width 43 height 21
click at [239, 37] on icon at bounding box center [242, 37] width 6 height 6
click at [219, 39] on span "Themes" at bounding box center [222, 37] width 25 height 9
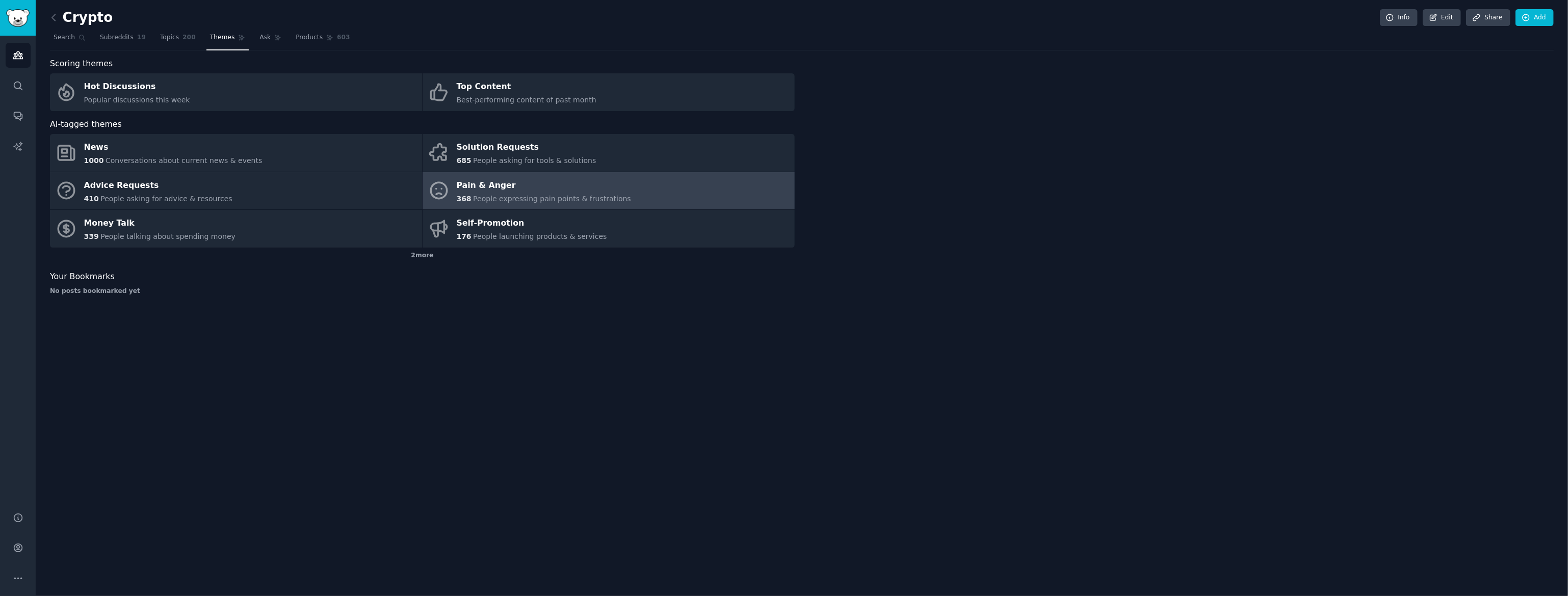
click at [525, 186] on div "Pain & Anger" at bounding box center [544, 186] width 174 height 16
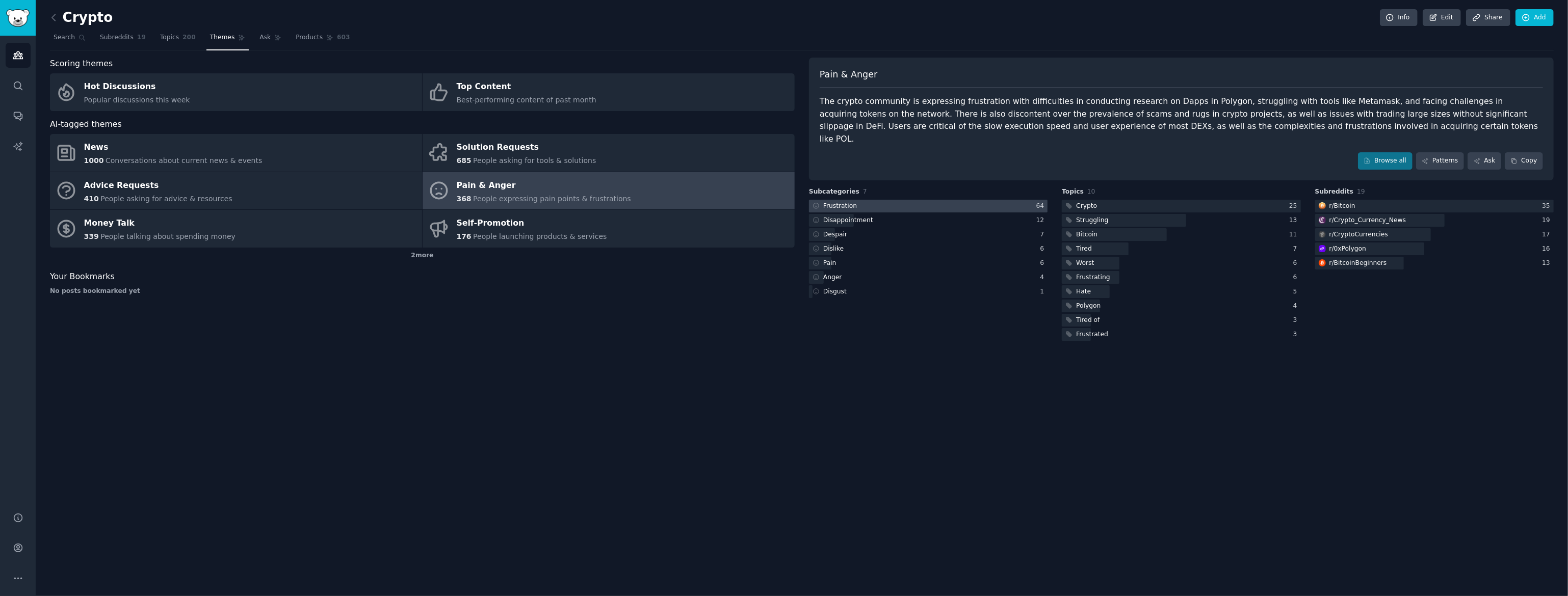
click at [877, 200] on div at bounding box center [928, 206] width 239 height 12
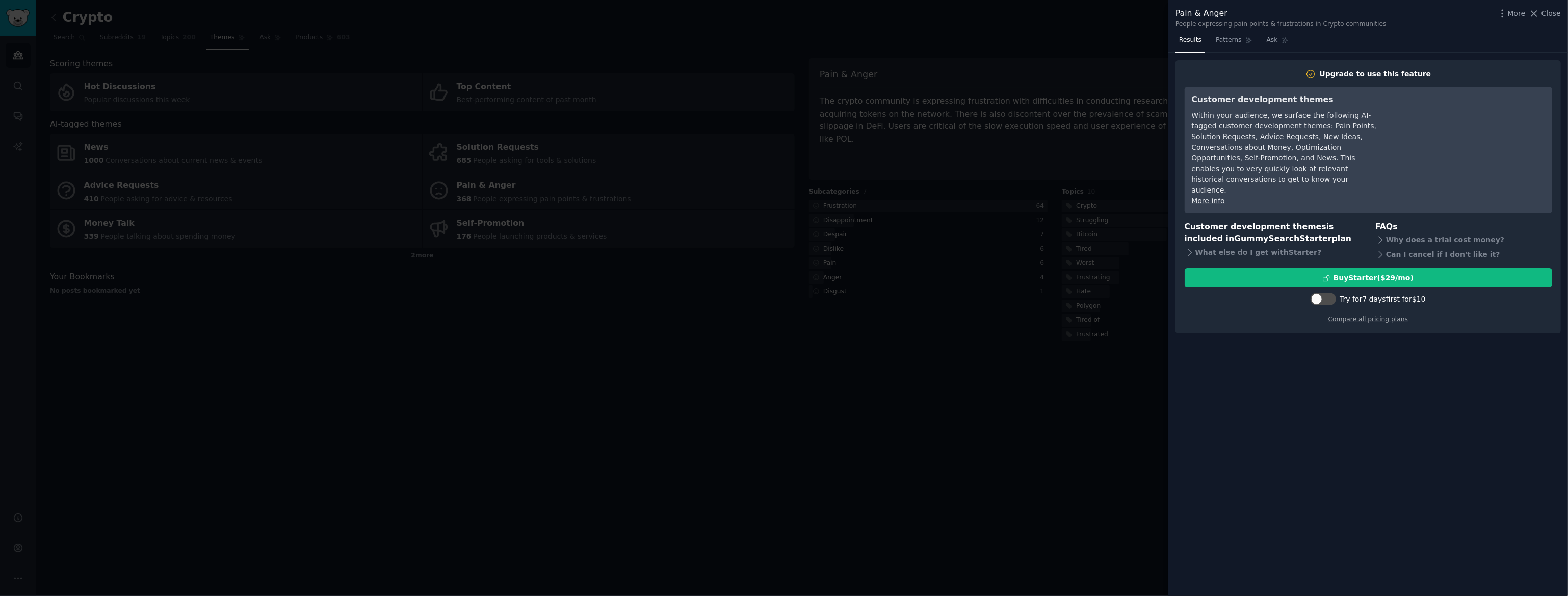
click at [939, 395] on div at bounding box center [784, 298] width 1568 height 596
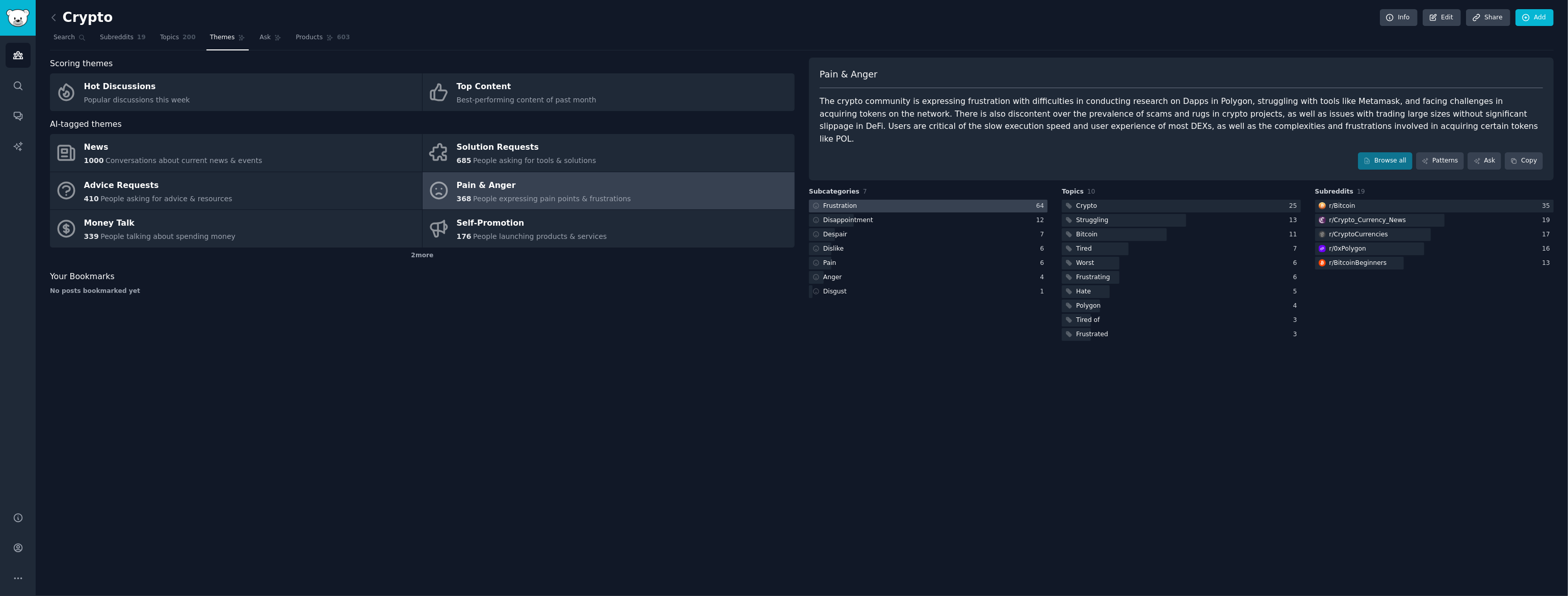
click at [853, 202] on div "Frustration" at bounding box center [840, 206] width 34 height 9
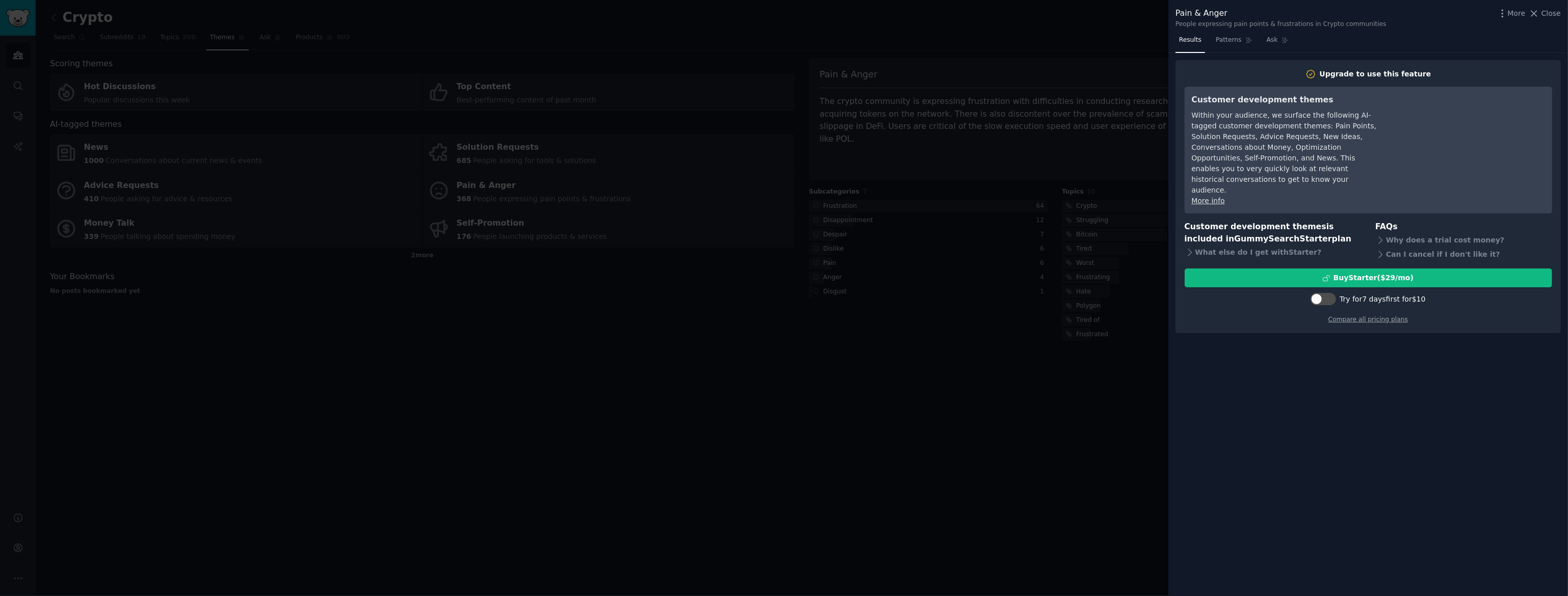
click at [964, 335] on div at bounding box center [784, 298] width 1568 height 596
